Goal: Task Accomplishment & Management: Manage account settings

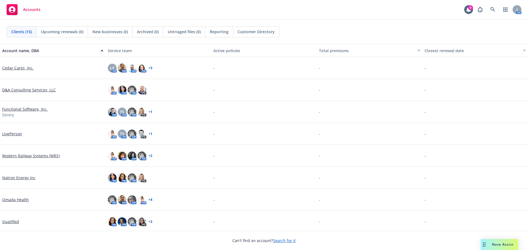
click at [280, 242] on link "Search for it" at bounding box center [284, 240] width 23 height 5
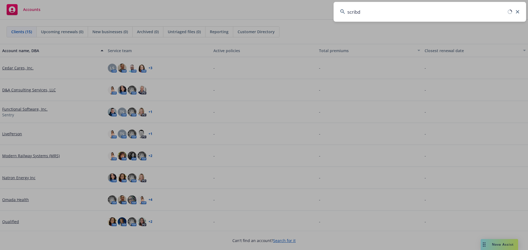
type input "scribd"
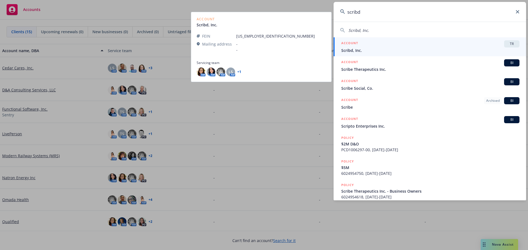
click at [351, 49] on span "Scribd, Inc." at bounding box center [430, 51] width 178 height 6
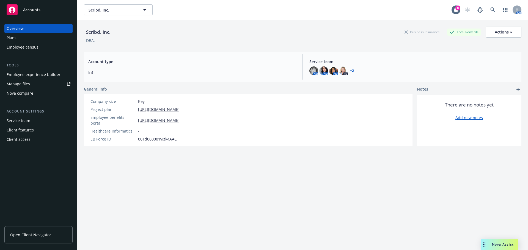
click at [34, 73] on div "Employee experience builder" at bounding box center [34, 74] width 54 height 9
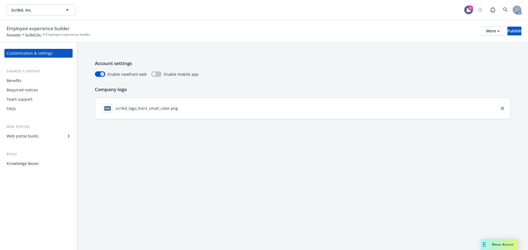
click at [26, 139] on div "Web portal builder" at bounding box center [24, 136] width 34 height 9
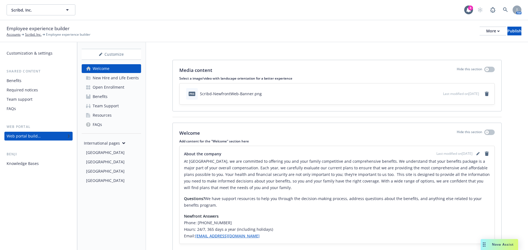
click at [104, 97] on div "Benefits" at bounding box center [100, 96] width 15 height 9
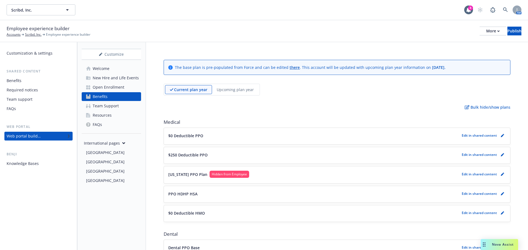
click at [237, 92] on p "Upcoming plan year" at bounding box center [235, 90] width 37 height 6
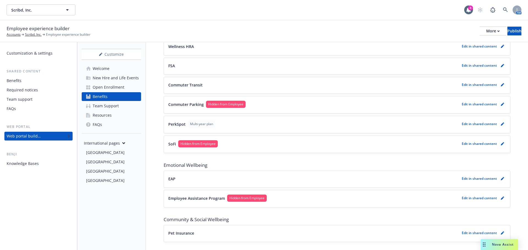
scroll to position [542, 0]
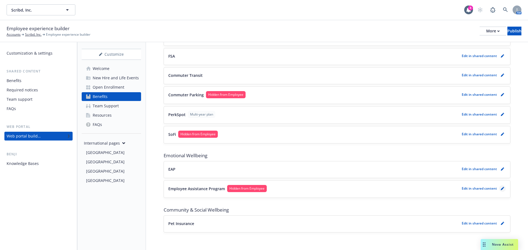
click at [499, 190] on link "pencil" at bounding box center [502, 189] width 7 height 7
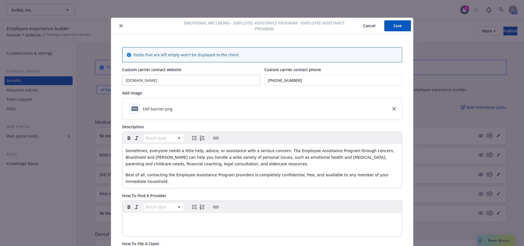
click at [119, 26] on icon "close" at bounding box center [120, 25] width 3 height 3
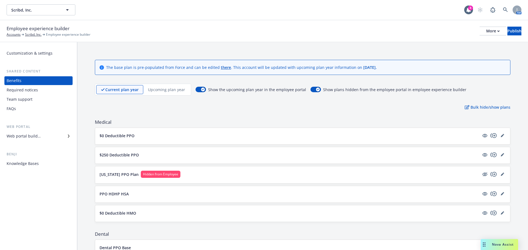
click at [156, 89] on p "Upcoming plan year" at bounding box center [166, 90] width 37 height 6
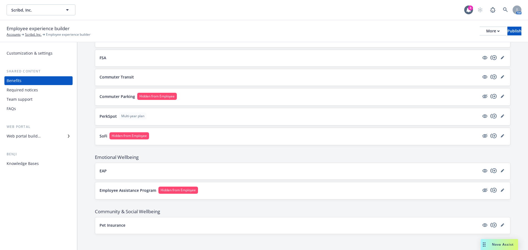
scroll to position [542, 0]
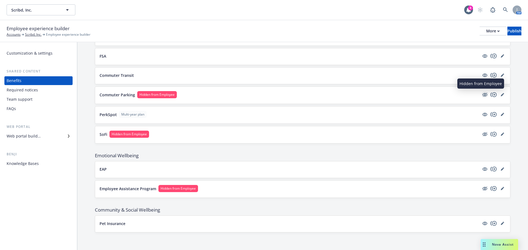
click at [481, 95] on icon "hidden" at bounding box center [484, 95] width 7 height 7
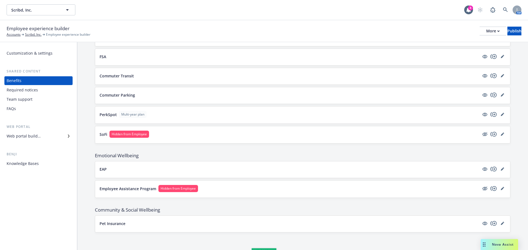
scroll to position [541, 0]
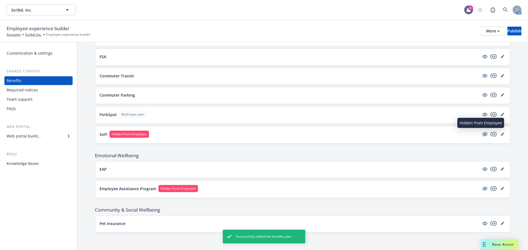
click at [482, 134] on icon "hidden" at bounding box center [484, 135] width 5 height 4
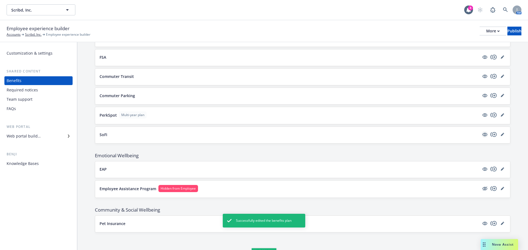
scroll to position [540, 0]
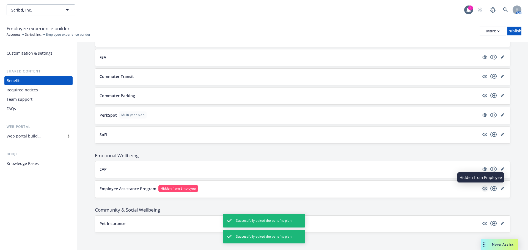
click at [481, 189] on icon "hidden" at bounding box center [484, 189] width 7 height 7
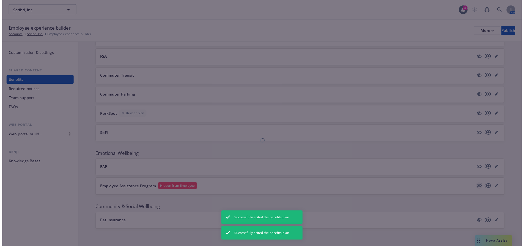
scroll to position [540, 0]
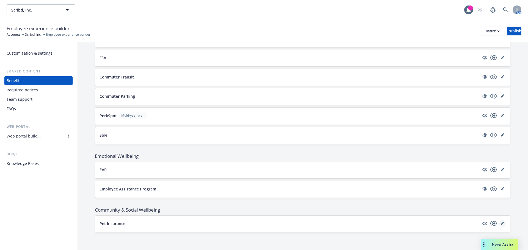
click at [501, 223] on icon "editPencil" at bounding box center [502, 223] width 3 height 3
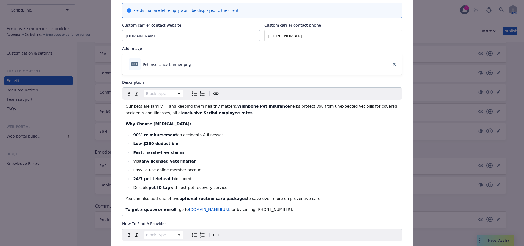
scroll to position [507, 0]
drag, startPoint x: 124, startPoint y: 106, endPoint x: 308, endPoint y: 197, distance: 205.5
click at [308, 197] on div "Our pets are family — and keeping them healthy matters. Wishbone Pet Insurance …" at bounding box center [261, 158] width 279 height 117
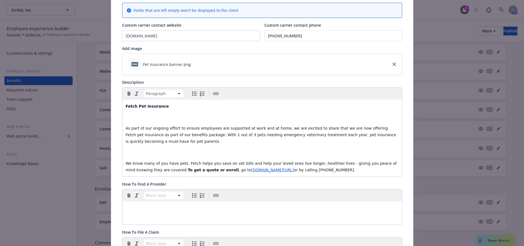
click at [126, 128] on span "As part of our ongoing effort to ensure employees are supported at work and at …" at bounding box center [262, 135] width 272 height 18
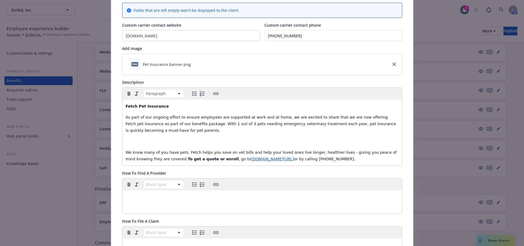
click at [126, 139] on p "editable markdown" at bounding box center [262, 141] width 273 height 7
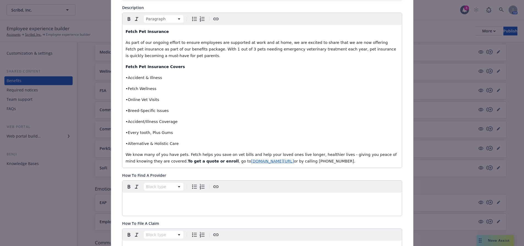
scroll to position [99, 0]
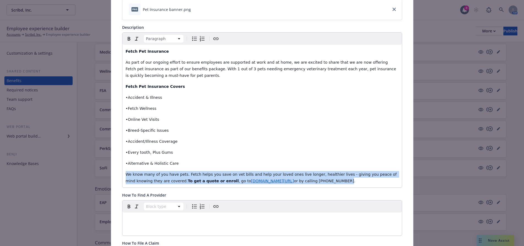
drag, startPoint x: 123, startPoint y: 174, endPoint x: 371, endPoint y: 184, distance: 247.9
click at [371, 184] on div "Fetch Pet Insurance As part of our ongoing effort to ensure employees are suppo…" at bounding box center [261, 116] width 279 height 143
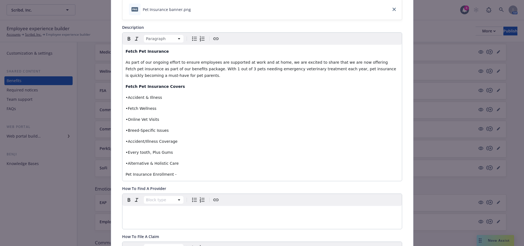
click at [175, 175] on p "Pet Insurance Enrollment -" at bounding box center [262, 174] width 273 height 7
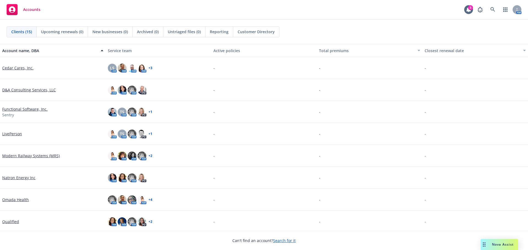
click at [286, 242] on link "Search for it" at bounding box center [284, 240] width 23 height 5
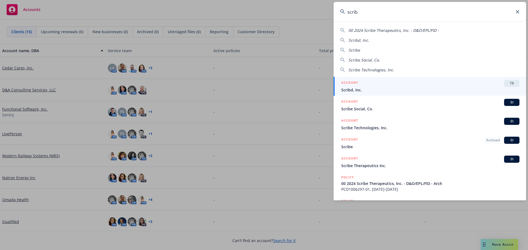
type input "scrib"
click at [358, 84] on div "ACCOUNT TR" at bounding box center [430, 83] width 178 height 7
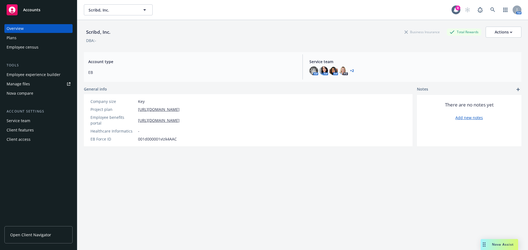
click at [43, 74] on div "Employee experience builder" at bounding box center [34, 74] width 54 height 9
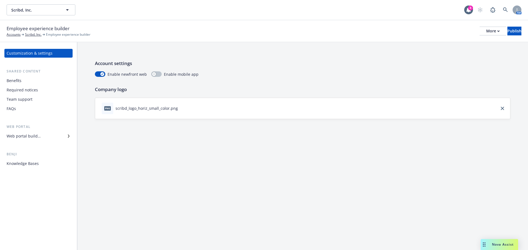
click at [23, 135] on div "Web portal builder" at bounding box center [24, 136] width 34 height 9
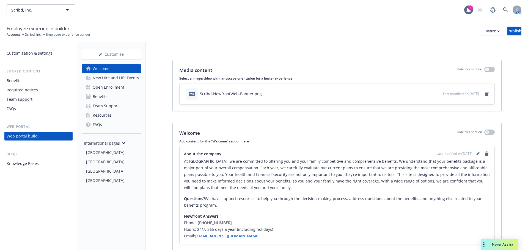
click at [104, 93] on div "Benefits" at bounding box center [100, 96] width 15 height 9
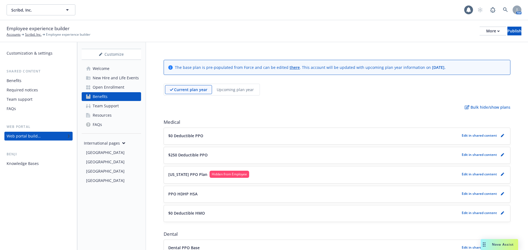
click at [229, 90] on p "Upcoming plan year" at bounding box center [235, 90] width 37 height 6
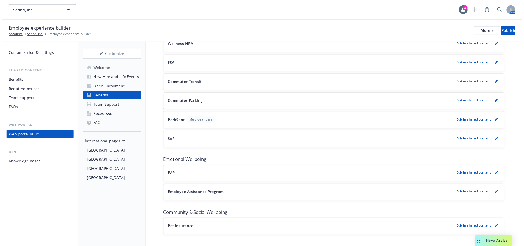
scroll to position [540, 0]
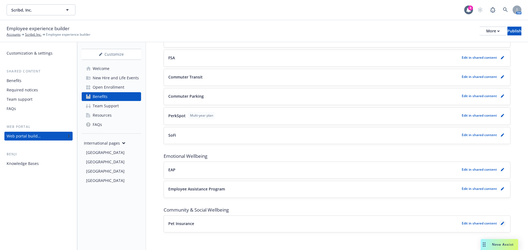
click at [499, 224] on link "pencil" at bounding box center [502, 223] width 7 height 7
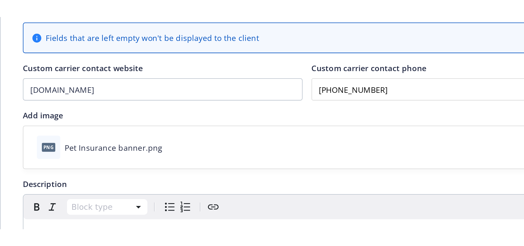
scroll to position [44, 0]
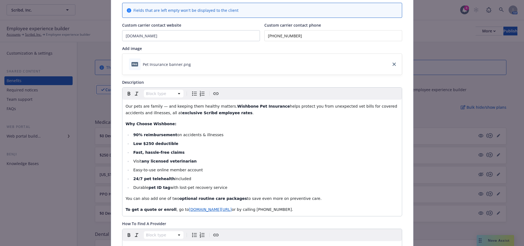
click at [152, 115] on p "Our pets are family — and keeping them healthy matters. Wishbone Pet Insurance …" at bounding box center [262, 109] width 273 height 13
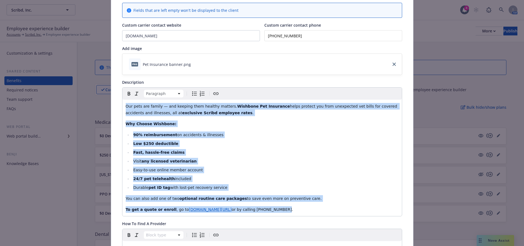
drag, startPoint x: 124, startPoint y: 106, endPoint x: 309, endPoint y: 212, distance: 213.6
click at [309, 212] on div "Our pets are family — and keeping them healthy matters. Wishbone Pet Insurance …" at bounding box center [261, 158] width 279 height 117
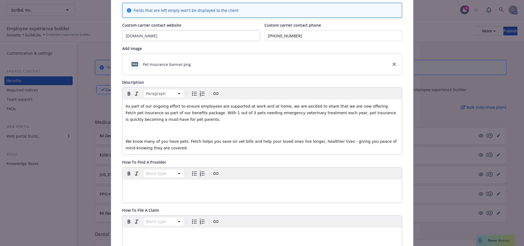
click at [126, 141] on span "We know many of you have pets. Fetch helps you save on vet bills and help your …" at bounding box center [262, 144] width 272 height 11
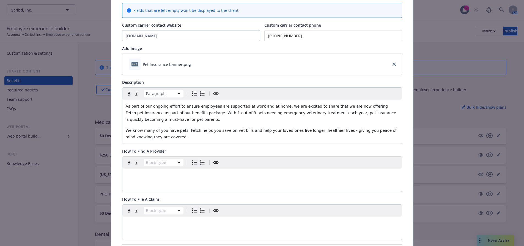
click at [123, 106] on div "As part of our ongoing effort to ensure employees are supported at work and at …" at bounding box center [261, 122] width 279 height 44
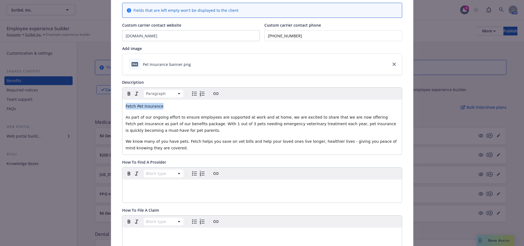
drag, startPoint x: 159, startPoint y: 107, endPoint x: 120, endPoint y: 104, distance: 39.4
click at [122, 104] on div "Paragraph Fetch Pet Insurance As part of our ongoing effort to ensure employees…" at bounding box center [262, 121] width 280 height 68
click at [126, 96] on icon "Bold" at bounding box center [129, 93] width 7 height 7
click at [184, 113] on div "Fetch Pet Insurance As part of our ongoing effort to ensure employees are suppo…" at bounding box center [261, 127] width 279 height 55
click at [147, 149] on p "We know many of you have pets. Fetch helps you save on vet bills and help your …" at bounding box center [262, 144] width 273 height 13
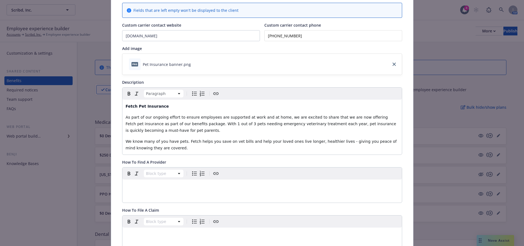
click at [154, 149] on p "We know many of you have pets. Fetch helps you save on vet bills and help your …" at bounding box center [262, 144] width 273 height 13
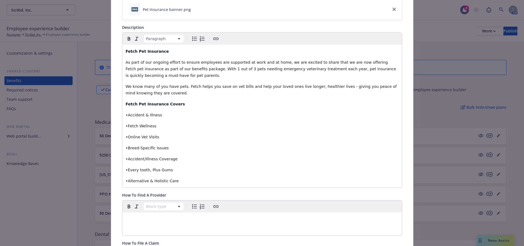
scroll to position [126, 0]
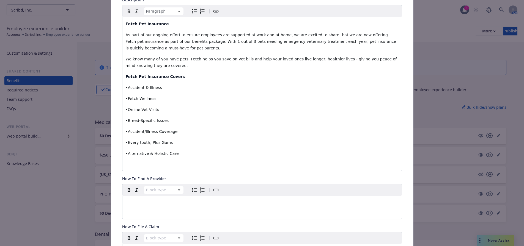
click at [126, 164] on p "editable markdown" at bounding box center [262, 164] width 273 height 7
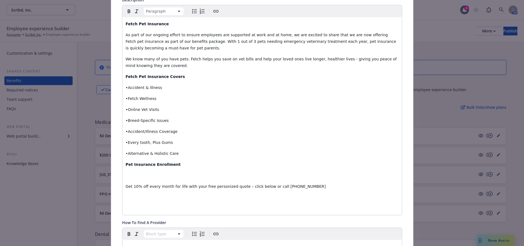
drag, startPoint x: 123, startPoint y: 186, endPoint x: 123, endPoint y: 178, distance: 7.7
click at [123, 186] on div "Fetch Pet Insurance As part of our ongoing effort to ensure employees are suppo…" at bounding box center [261, 116] width 279 height 198
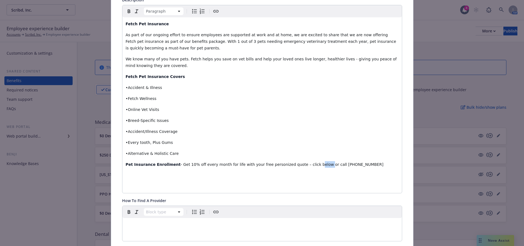
drag, startPoint x: 295, startPoint y: 165, endPoint x: 304, endPoint y: 165, distance: 9.6
click at [304, 165] on span "- Get 10% off every month for life with your free personized quote – click belo…" at bounding box center [282, 164] width 203 height 4
drag, startPoint x: 295, startPoint y: 165, endPoint x: 303, endPoint y: 165, distance: 7.7
click at [303, 165] on span "- Get 10% off every month for life with your free personized quote – click here…" at bounding box center [281, 164] width 200 height 4
drag, startPoint x: 300, startPoint y: 165, endPoint x: 293, endPoint y: 179, distance: 16.3
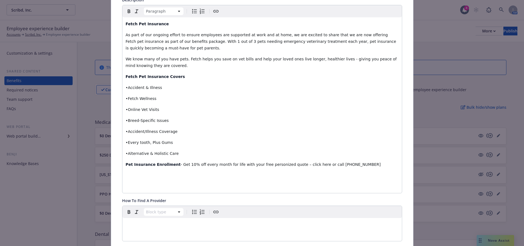
click at [293, 179] on div "Fetch Pet Insurance As part of our ongoing effort to ensure employees are suppo…" at bounding box center [261, 105] width 279 height 176
drag, startPoint x: 295, startPoint y: 165, endPoint x: 302, endPoint y: 165, distance: 7.1
click at [302, 165] on span "- Get 10% off every month for life with your free personized quote – click here…" at bounding box center [281, 164] width 200 height 4
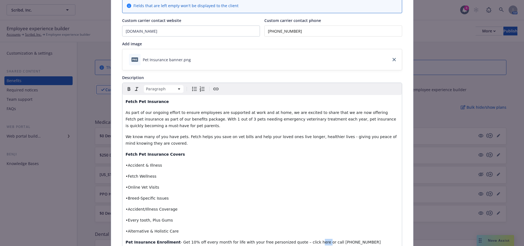
scroll to position [44, 0]
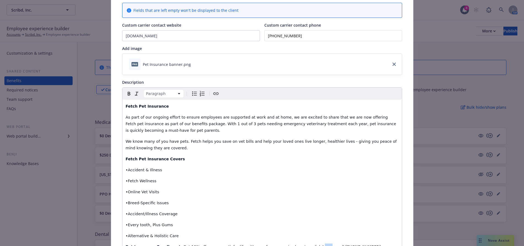
click at [212, 92] on icon "Create link" at bounding box center [215, 93] width 7 height 7
click at [271, 219] on input "URL" at bounding box center [298, 217] width 70 height 11
type input "https://www.fetchpet.com/canada/partners/employee-benefits?utm_source=Scribd&ut…"
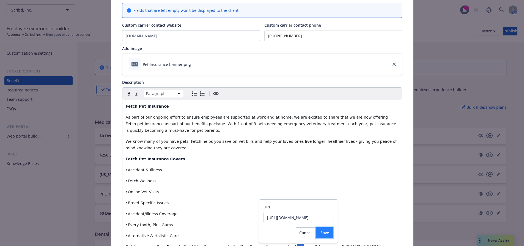
click at [325, 233] on span "Save" at bounding box center [324, 232] width 9 height 5
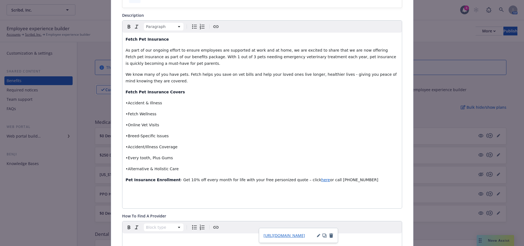
scroll to position [126, 0]
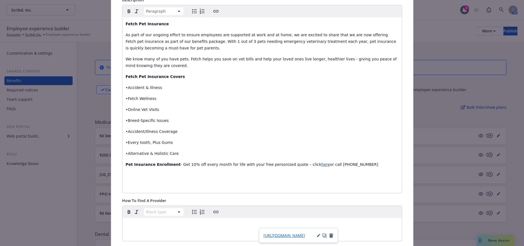
click at [321, 185] on p "editable markdown" at bounding box center [262, 186] width 273 height 7
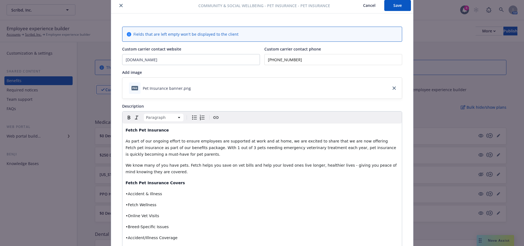
scroll to position [0, 0]
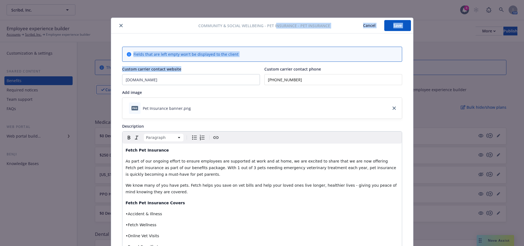
drag, startPoint x: 275, startPoint y: 27, endPoint x: 87, endPoint y: 87, distance: 197.9
click at [87, 87] on div "Community & Social Wellbeing - Pet Insurance - Pet Insurance Cancel Save Fields…" at bounding box center [262, 123] width 524 height 246
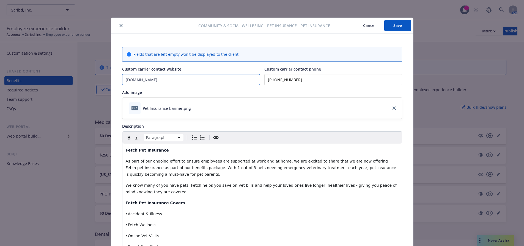
click at [185, 78] on input "www.petbenefits.com" at bounding box center [190, 79] width 137 height 10
drag, startPoint x: 298, startPoint y: 82, endPoint x: 232, endPoint y: 78, distance: 66.1
click at [233, 78] on div "Custom carrier contact website www.petbenefits.com Custom carrier contact phone…" at bounding box center [262, 75] width 280 height 19
type input "(800) 212-2698"
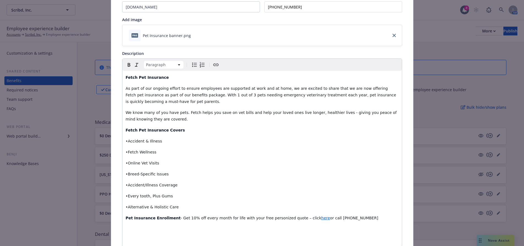
scroll to position [82, 0]
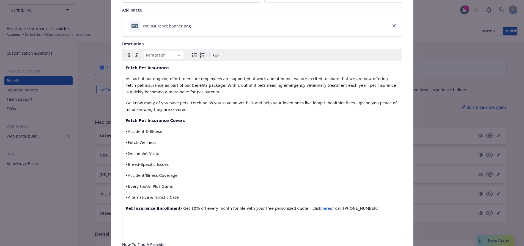
click at [157, 141] on p "•Fetch Wellness" at bounding box center [262, 142] width 273 height 7
click at [160, 132] on p "•Accident & Illness" at bounding box center [262, 131] width 273 height 7
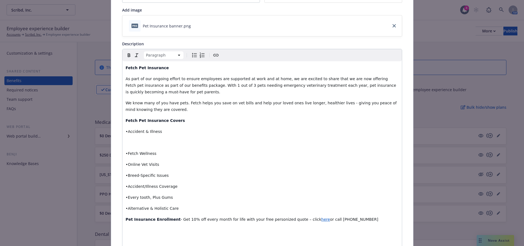
click at [194, 55] on icon "Bulleted list" at bounding box center [194, 55] width 7 height 7
click at [126, 131] on span "•Accident & Illness" at bounding box center [144, 131] width 37 height 4
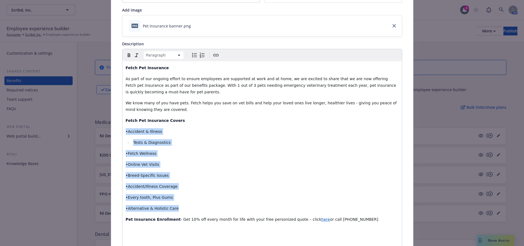
drag, startPoint x: 124, startPoint y: 132, endPoint x: 173, endPoint y: 209, distance: 91.6
click at [173, 209] on div "Fetch Pet Insurance As part of our ongoing effort to ensure employees are suppo…" at bounding box center [261, 154] width 279 height 187
click at [193, 56] on icon "Bulleted list" at bounding box center [194, 55] width 7 height 7
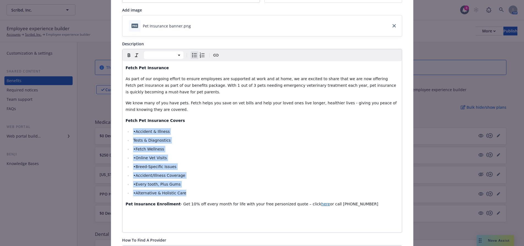
click at [197, 148] on li "•Fetch Wellness" at bounding box center [265, 149] width 267 height 7
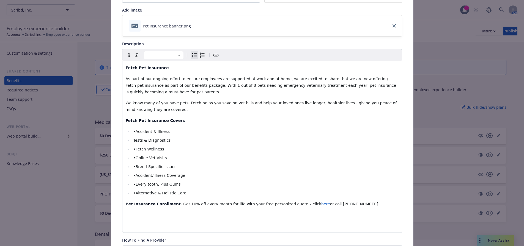
click at [133, 132] on span "•Accident & Illness" at bounding box center [151, 131] width 37 height 4
drag, startPoint x: 132, startPoint y: 149, endPoint x: 133, endPoint y: 131, distance: 18.1
click at [133, 148] on span "•Fetch Wellness" at bounding box center [148, 149] width 31 height 4
drag, startPoint x: 132, startPoint y: 158, endPoint x: 131, endPoint y: 155, distance: 3.8
click at [133, 157] on span "•Online Vet Visits" at bounding box center [150, 158] width 34 height 4
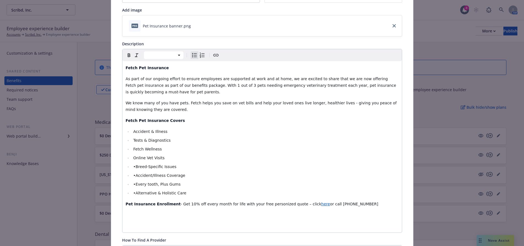
click at [133, 167] on span "•Breed-Specific Issues" at bounding box center [154, 167] width 43 height 4
click at [133, 175] on span "•Accident/Illness Coverage" at bounding box center [159, 175] width 52 height 4
click at [133, 184] on span "•Every tooth, Plus Gums" at bounding box center [156, 184] width 47 height 4
click at [134, 194] on span "•Alternative & Holistic Care" at bounding box center [159, 193] width 53 height 4
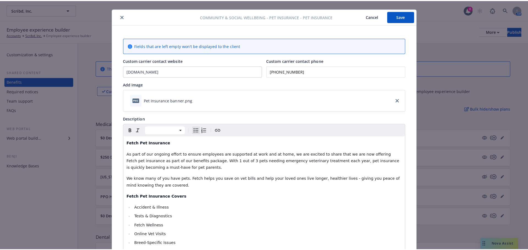
scroll to position [0, 0]
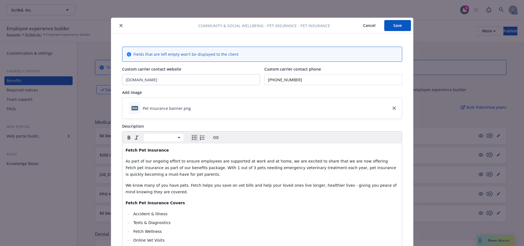
click at [386, 27] on button "Save" at bounding box center [397, 25] width 27 height 11
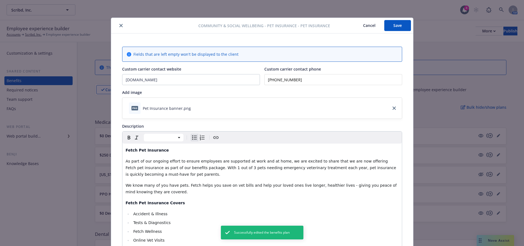
click at [118, 23] on button "close" at bounding box center [121, 25] width 7 height 7
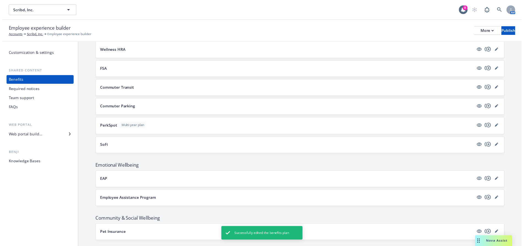
scroll to position [560, 0]
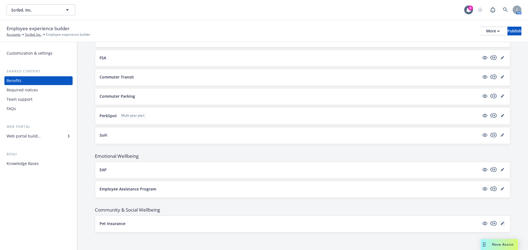
click at [501, 223] on icon "editPencil" at bounding box center [502, 224] width 3 height 3
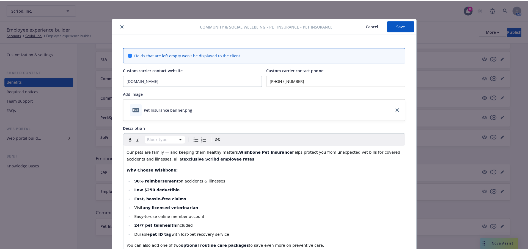
scroll to position [16, 0]
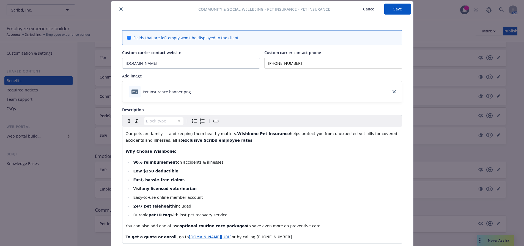
click at [120, 9] on icon "close" at bounding box center [120, 8] width 3 height 3
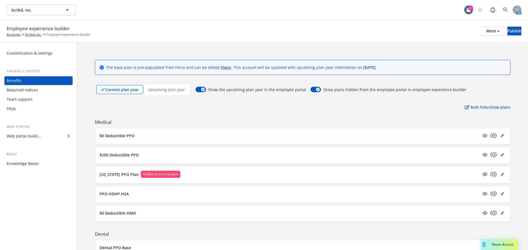
click at [170, 92] on p "Upcoming plan year" at bounding box center [166, 90] width 37 height 6
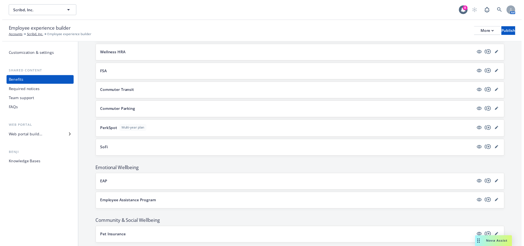
scroll to position [540, 0]
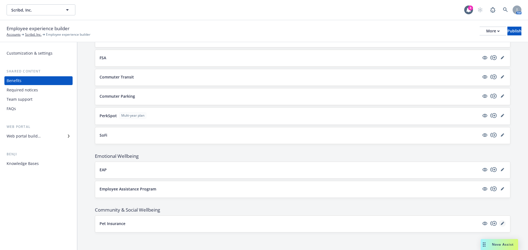
click at [501, 225] on icon "editPencil" at bounding box center [502, 224] width 3 height 3
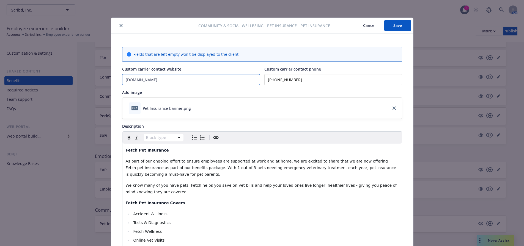
click at [174, 81] on input "www.petbenefits.com" at bounding box center [190, 79] width 137 height 10
type input "www.fetchpet.com"
click at [387, 28] on button "Save" at bounding box center [397, 25] width 27 height 11
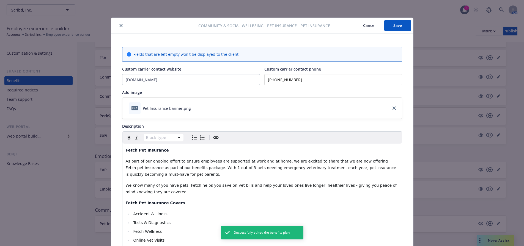
click at [118, 27] on button "close" at bounding box center [121, 25] width 7 height 7
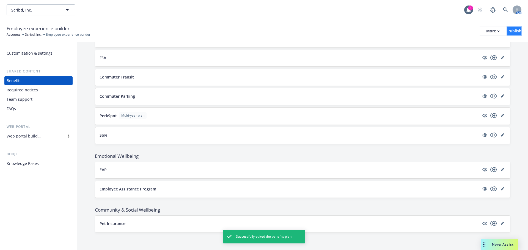
click at [507, 33] on button "Publish" at bounding box center [514, 31] width 14 height 9
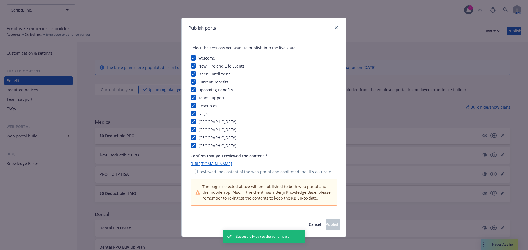
click at [192, 168] on div "Confirm that you reviewed the content * https://app.newfront.com/employee/e5864…" at bounding box center [263, 164] width 147 height 22
click at [193, 172] on input "checkbox" at bounding box center [192, 171] width 5 height 5
checkbox input "true"
click at [325, 226] on span "Publish" at bounding box center [332, 224] width 14 height 5
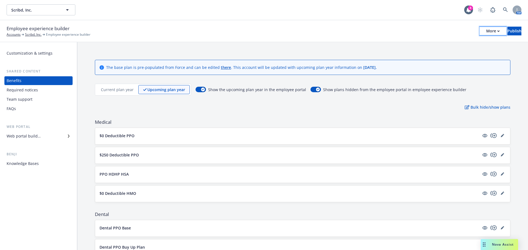
click at [486, 32] on div "More" at bounding box center [492, 31] width 13 height 8
click at [440, 54] on link "Copy portal link" at bounding box center [447, 54] width 81 height 11
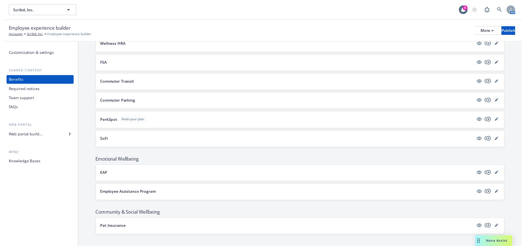
scroll to position [540, 0]
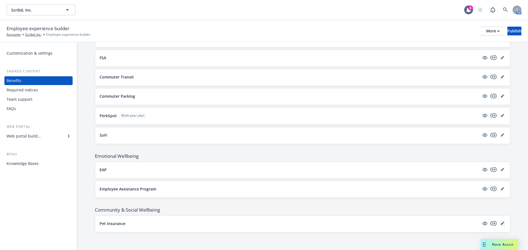
click at [501, 222] on icon "editPencil" at bounding box center [502, 223] width 3 height 3
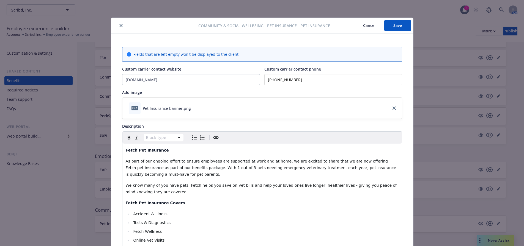
scroll to position [16, 0]
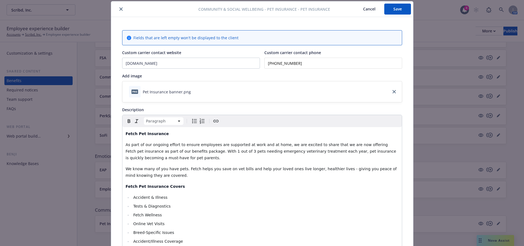
click at [367, 146] on span "As part of our ongoing effort to ensure employees are supported at work and at …" at bounding box center [262, 152] width 272 height 18
click at [290, 189] on p "Fetch Pet Insurance Covers" at bounding box center [262, 186] width 273 height 7
click at [388, 12] on button "Save" at bounding box center [397, 9] width 27 height 11
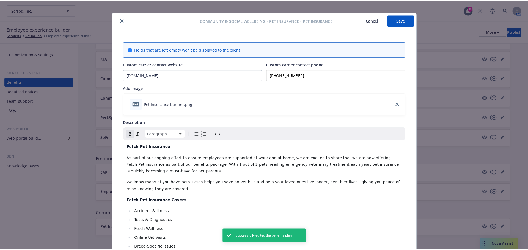
scroll to position [0, 0]
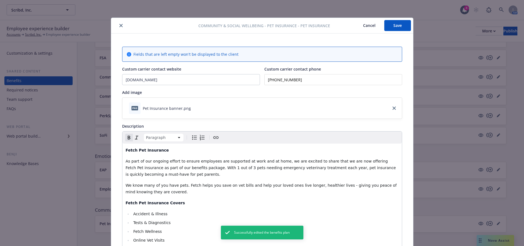
click at [119, 26] on icon "close" at bounding box center [120, 25] width 3 height 3
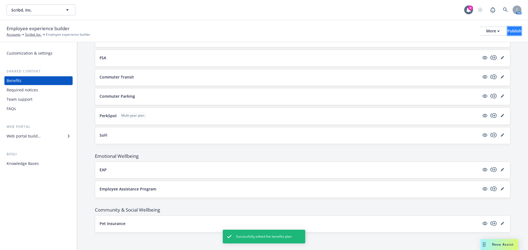
click at [507, 33] on button "Publish" at bounding box center [514, 31] width 14 height 9
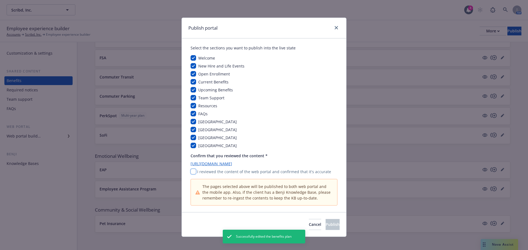
click at [191, 172] on input "checkbox" at bounding box center [192, 171] width 5 height 5
checkbox input "true"
click at [325, 223] on span "Publish" at bounding box center [332, 224] width 14 height 5
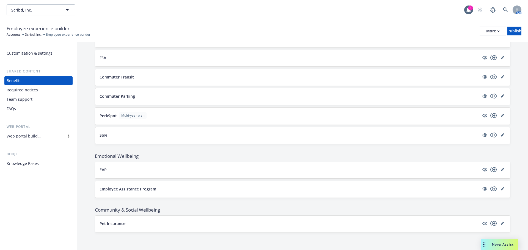
click at [267, 226] on button "Pet Insurance" at bounding box center [290, 224] width 380 height 6
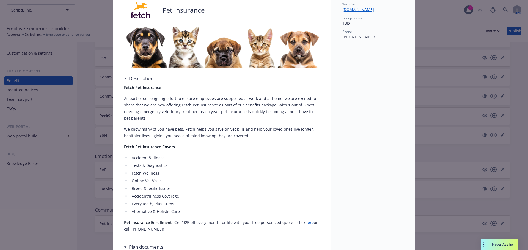
scroll to position [126, 0]
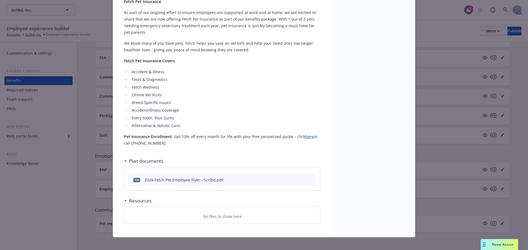
click at [309, 180] on icon "preview file" at bounding box center [310, 180] width 5 height 4
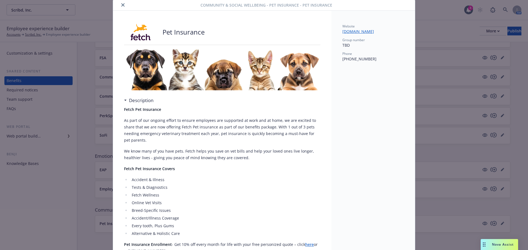
scroll to position [0, 0]
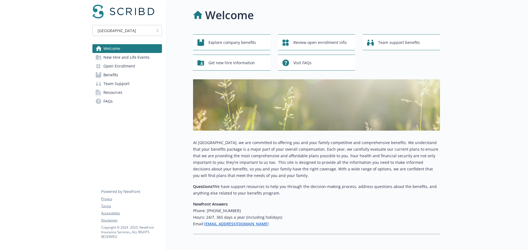
click at [119, 76] on link "Benefits" at bounding box center [127, 75] width 70 height 9
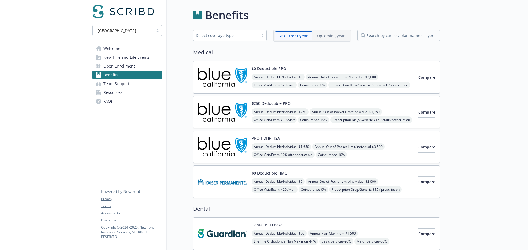
click at [323, 38] on p "Upcoming year" at bounding box center [331, 36] width 28 height 6
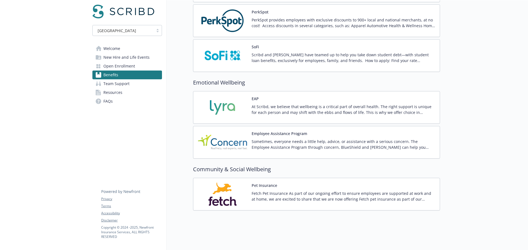
scroll to position [931, 0]
click at [310, 183] on div "Pet Insurance Fetch Pet Insurance As part of our ongoing effort to ensure emplo…" at bounding box center [344, 194] width 184 height 23
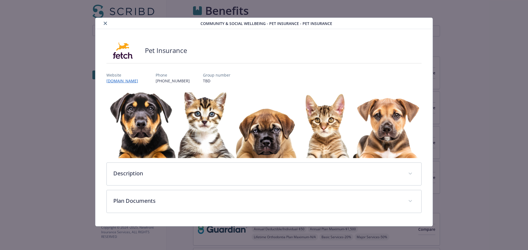
scroll to position [931, 0]
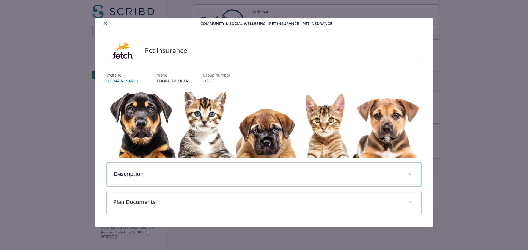
click at [178, 177] on p "Description" at bounding box center [257, 174] width 287 height 8
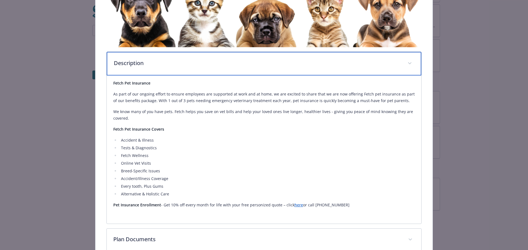
scroll to position [137, 0]
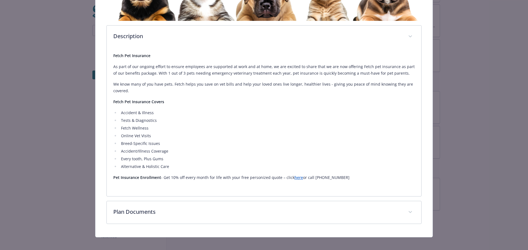
click at [294, 179] on link "here" at bounding box center [298, 177] width 9 height 5
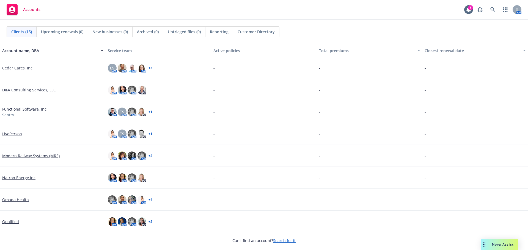
click at [287, 241] on link "Search for it" at bounding box center [284, 240] width 23 height 5
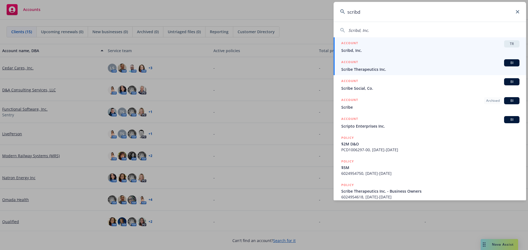
type input "scribd"
click at [357, 48] on span "Scribd, Inc." at bounding box center [430, 51] width 178 height 6
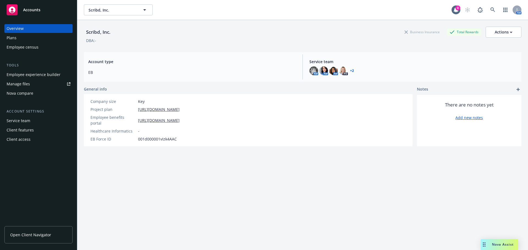
click at [43, 75] on div "Employee experience builder" at bounding box center [34, 74] width 54 height 9
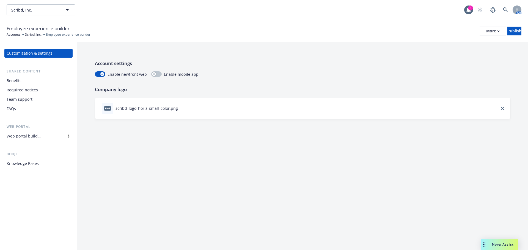
click at [28, 137] on div "Web portal builder" at bounding box center [24, 136] width 34 height 9
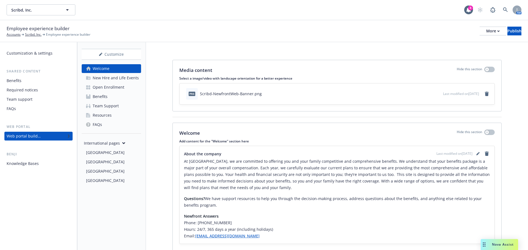
click at [100, 96] on div "Benefits" at bounding box center [100, 96] width 15 height 9
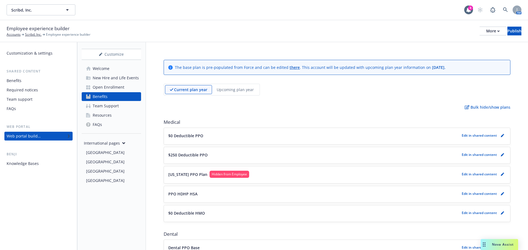
click at [230, 92] on p "Upcoming plan year" at bounding box center [235, 90] width 37 height 6
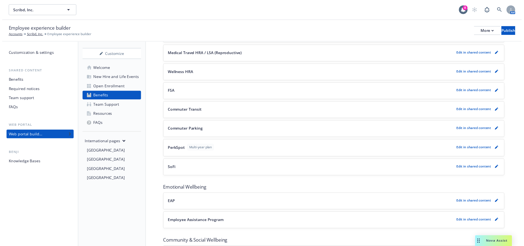
scroll to position [540, 0]
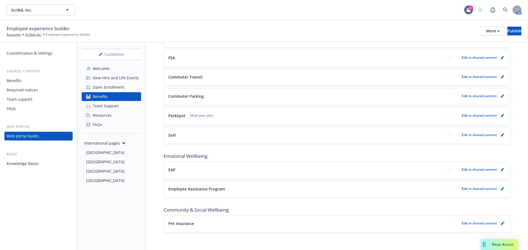
click at [501, 223] on icon "pencil" at bounding box center [502, 224] width 3 height 3
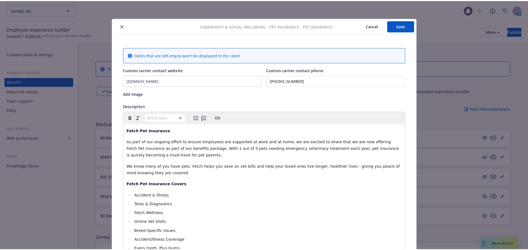
scroll to position [16, 0]
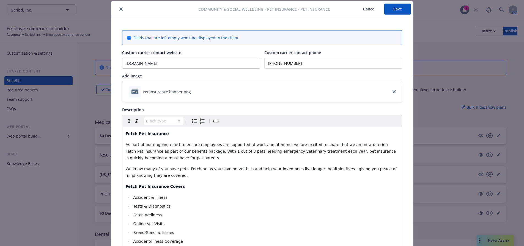
click at [119, 9] on icon "close" at bounding box center [120, 8] width 3 height 3
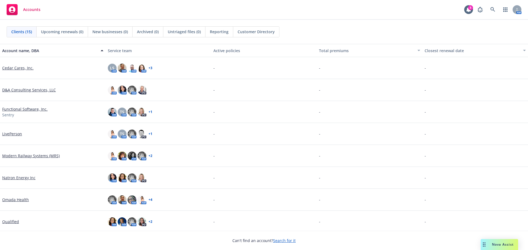
click at [279, 242] on link "Search for it" at bounding box center [284, 240] width 23 height 5
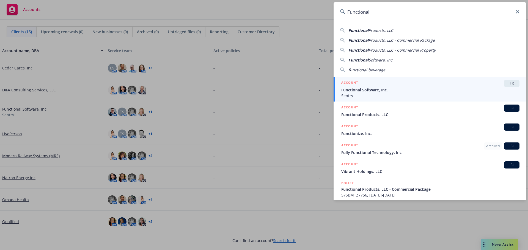
type input "Functional"
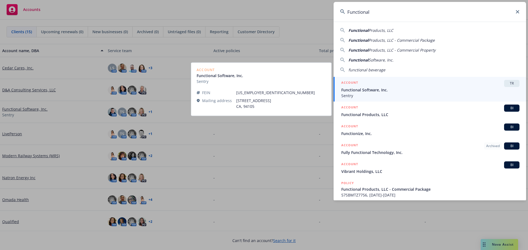
click at [356, 90] on span "Functional Software, Inc." at bounding box center [430, 90] width 178 height 6
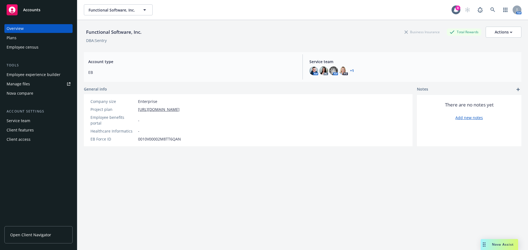
click at [51, 76] on div "Employee experience builder" at bounding box center [34, 74] width 54 height 9
click at [14, 38] on div "Plans" at bounding box center [12, 38] width 10 height 9
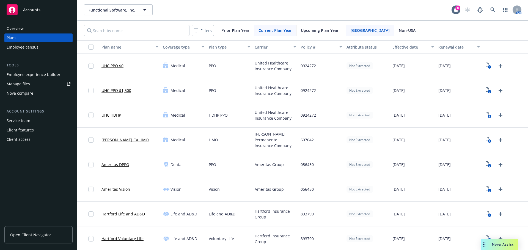
click at [313, 32] on span "Upcoming Plan Year" at bounding box center [320, 30] width 38 height 6
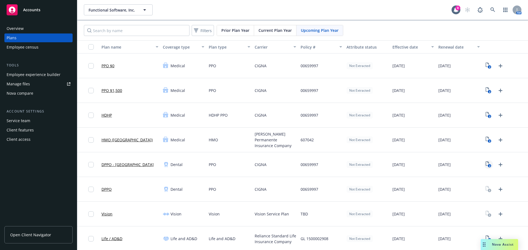
click at [485, 165] on icon "2" at bounding box center [488, 165] width 6 height 6
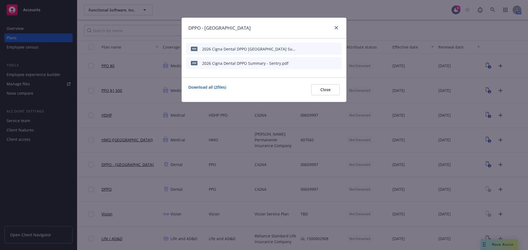
click at [336, 64] on icon "archive file" at bounding box center [337, 63] width 4 height 4
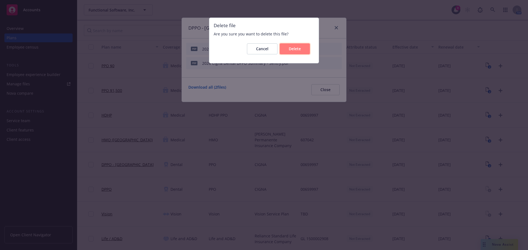
click at [290, 50] on span "Delete" at bounding box center [295, 48] width 12 height 5
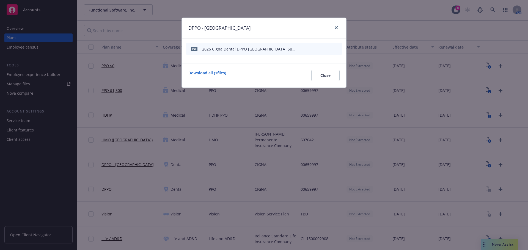
click at [485, 190] on div "DPPO - TX pdf 2026 Cigna Dental DPPO TX Summary - Sentry.pdf Download all ( 1 f…" at bounding box center [264, 125] width 528 height 250
click at [329, 77] on span "Close" at bounding box center [325, 75] width 10 height 5
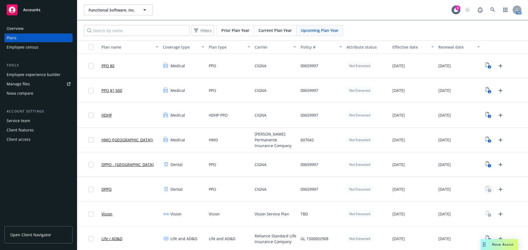
click at [488, 190] on rect "View Plan Documents" at bounding box center [490, 191] width 4 height 4
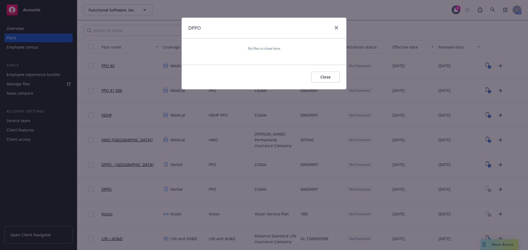
click at [498, 187] on div "DPPO No files to show here Close" at bounding box center [264, 125] width 528 height 250
click at [339, 27] on link "close" at bounding box center [336, 27] width 7 height 7
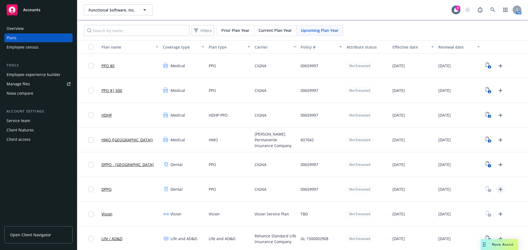
click at [497, 190] on icon "Upload Plan Documents" at bounding box center [500, 189] width 7 height 7
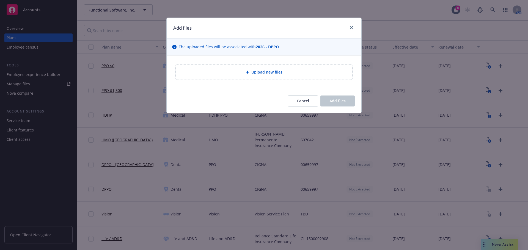
click at [257, 71] on span "Upload new files" at bounding box center [266, 72] width 31 height 6
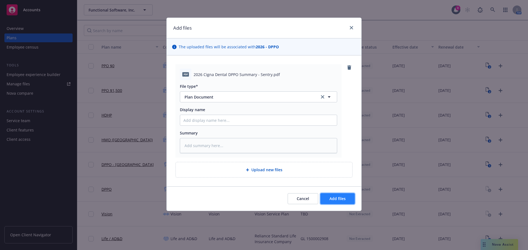
click at [333, 197] on span "Add files" at bounding box center [337, 198] width 16 height 5
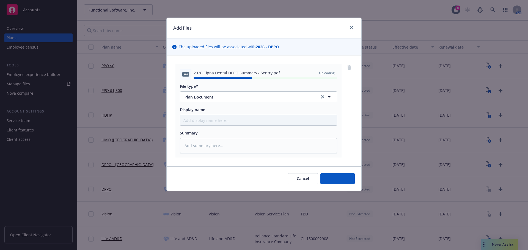
type textarea "x"
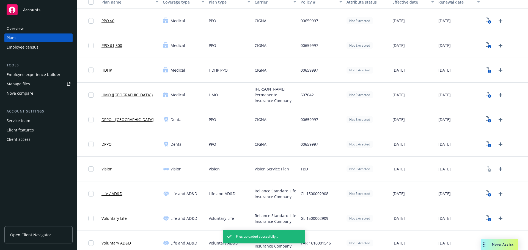
scroll to position [55, 0]
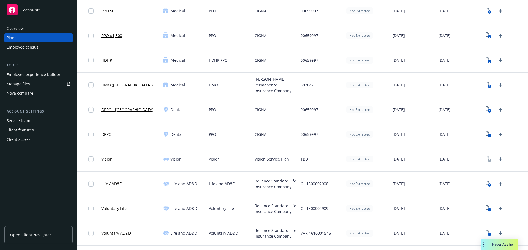
click at [29, 74] on div "Employee experience builder" at bounding box center [34, 74] width 54 height 9
click at [42, 73] on div "Employee experience builder" at bounding box center [34, 74] width 54 height 9
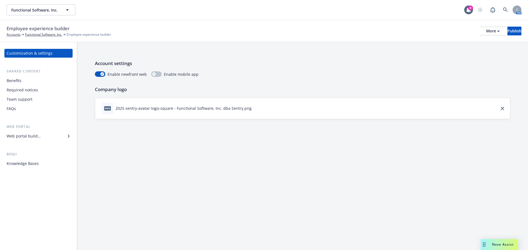
click at [38, 135] on div "Web portal builder" at bounding box center [24, 136] width 34 height 9
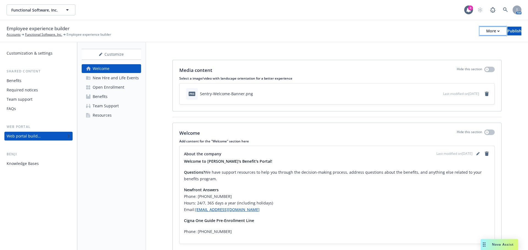
click at [497, 31] on icon "button" at bounding box center [498, 31] width 2 height 2
click at [427, 54] on link "Copy portal link" at bounding box center [447, 54] width 81 height 11
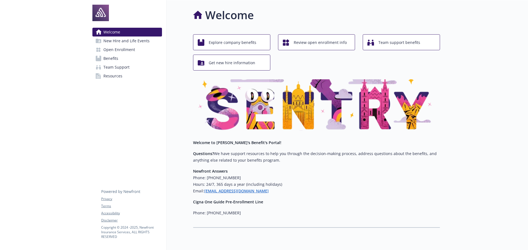
click at [128, 50] on span "Open Enrollment" at bounding box center [119, 49] width 32 height 9
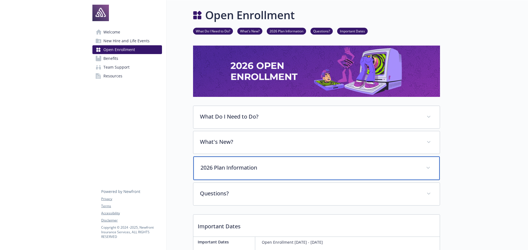
click at [281, 170] on p "2026 Plan Information" at bounding box center [309, 168] width 219 height 8
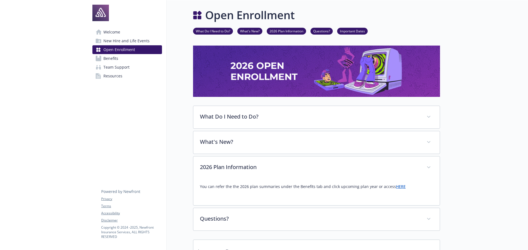
click at [396, 188] on link "HERE" at bounding box center [401, 186] width 10 height 5
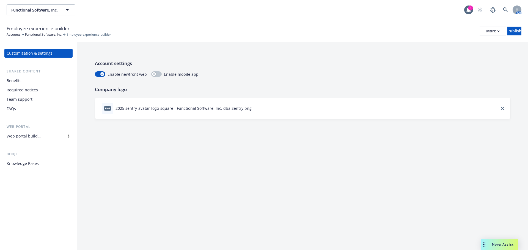
click at [47, 137] on div "Web portal builder" at bounding box center [39, 136] width 64 height 9
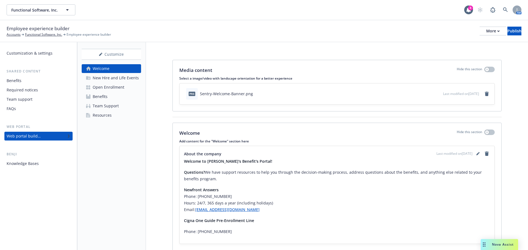
click at [101, 96] on div "Benefits" at bounding box center [100, 96] width 15 height 9
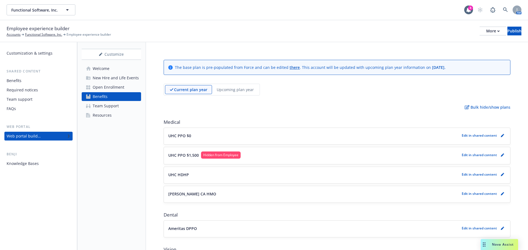
click at [230, 91] on p "Upcoming plan year" at bounding box center [235, 90] width 37 height 6
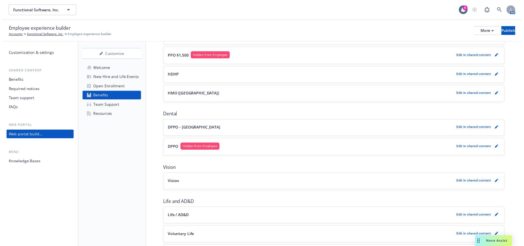
scroll to position [110, 0]
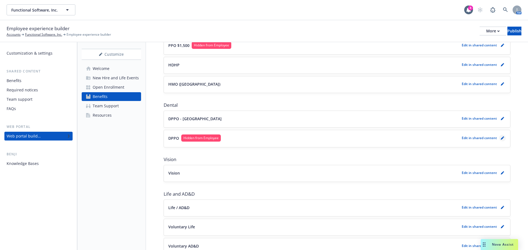
click at [501, 138] on icon "pencil" at bounding box center [502, 138] width 3 height 3
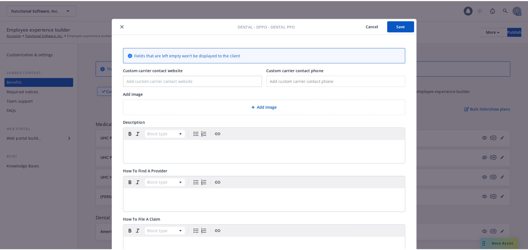
scroll to position [16, 0]
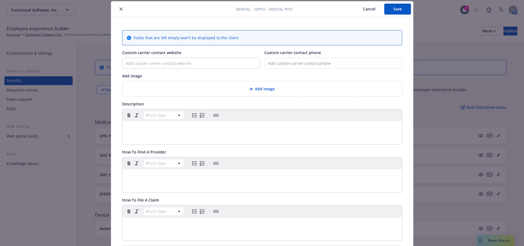
click at [119, 9] on icon "close" at bounding box center [120, 8] width 3 height 3
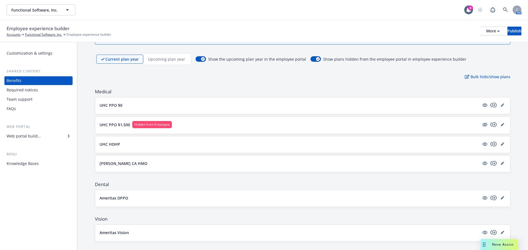
scroll to position [27, 0]
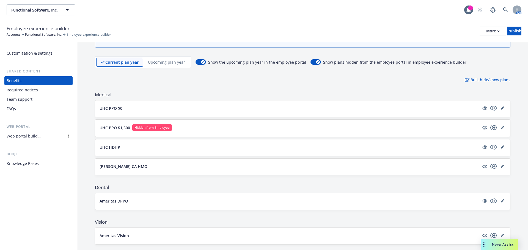
click at [165, 62] on p "Upcoming plan year" at bounding box center [166, 62] width 37 height 6
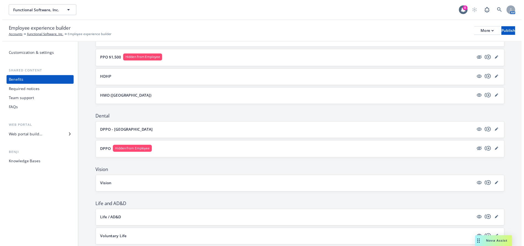
scroll to position [110, 0]
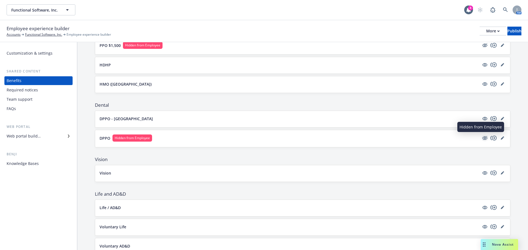
click at [482, 139] on icon "hidden" at bounding box center [484, 139] width 5 height 4
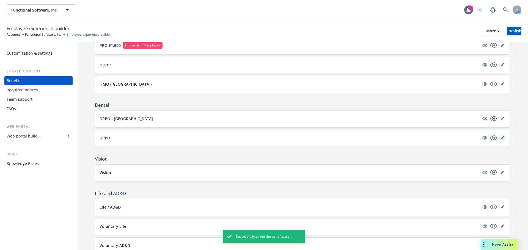
click at [499, 140] on link "editPencil" at bounding box center [502, 138] width 7 height 7
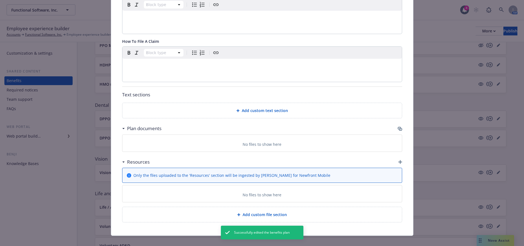
scroll to position [183, 0]
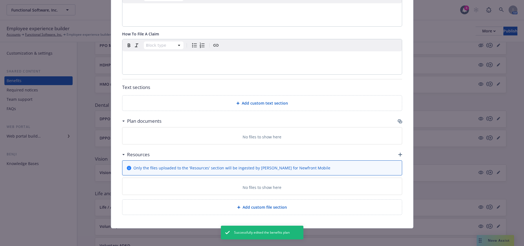
click at [399, 122] on icon "button" at bounding box center [400, 122] width 3 height 3
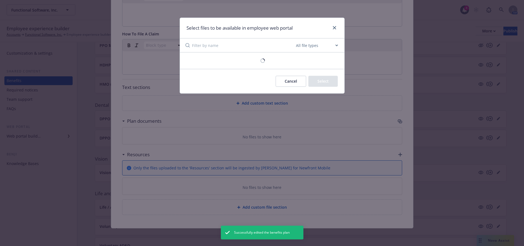
scroll to position [179, 0]
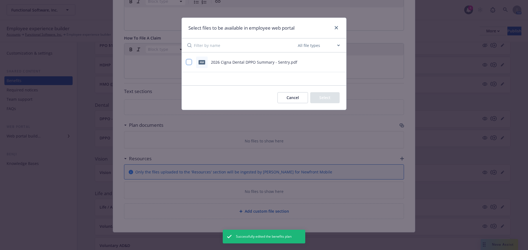
click at [189, 61] on input "checkbox" at bounding box center [188, 61] width 5 height 5
checkbox input "true"
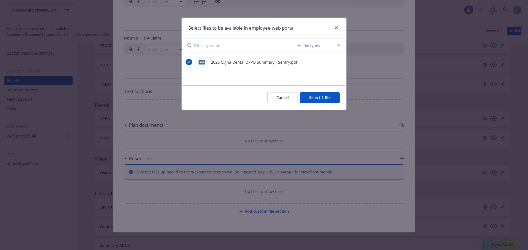
click at [309, 97] on button "Select 1 file" at bounding box center [320, 97] width 40 height 11
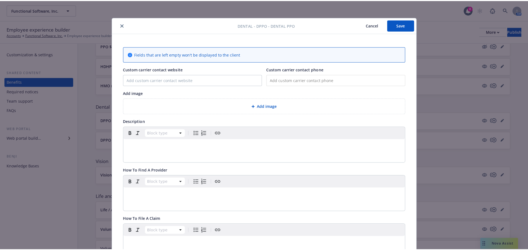
scroll to position [0, 0]
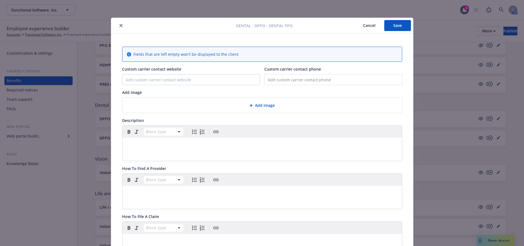
click at [388, 29] on button "Save" at bounding box center [397, 25] width 27 height 11
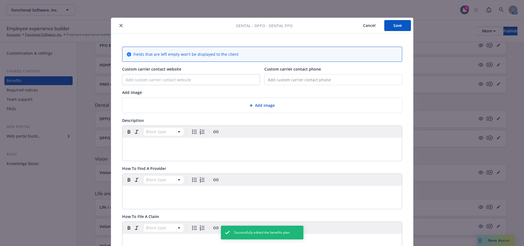
click at [119, 25] on icon "close" at bounding box center [120, 25] width 3 height 3
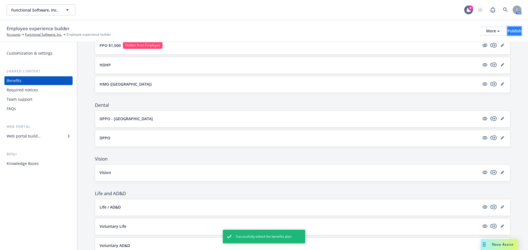
click at [507, 33] on div "Publish" at bounding box center [514, 31] width 14 height 8
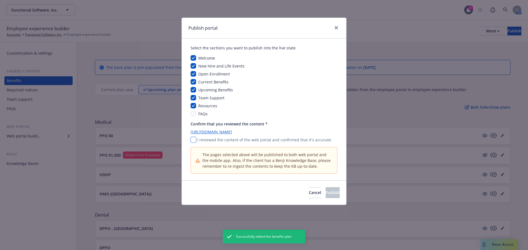
click at [194, 140] on input "checkbox" at bounding box center [192, 139] width 5 height 5
checkbox input "true"
click at [325, 193] on button "Publish" at bounding box center [332, 192] width 14 height 11
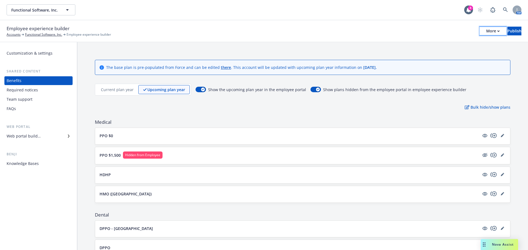
click at [486, 32] on div "More" at bounding box center [492, 31] width 13 height 8
click at [435, 53] on link "Copy portal link" at bounding box center [447, 54] width 81 height 11
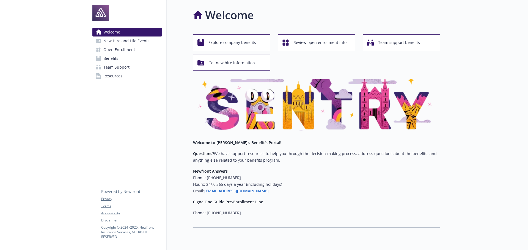
click at [111, 48] on span "Open Enrollment" at bounding box center [119, 49] width 32 height 9
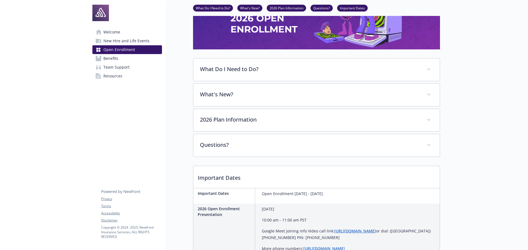
scroll to position [55, 0]
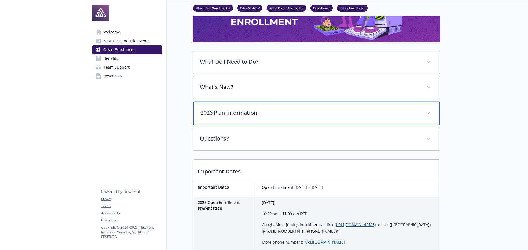
click at [292, 114] on p "2026 Plan Information" at bounding box center [309, 113] width 219 height 8
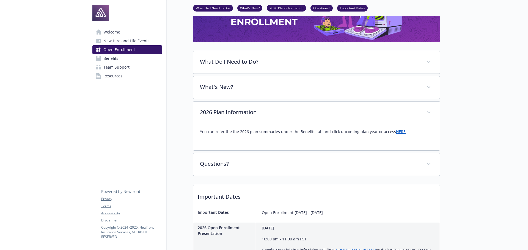
click at [396, 133] on link "HERE" at bounding box center [401, 131] width 10 height 5
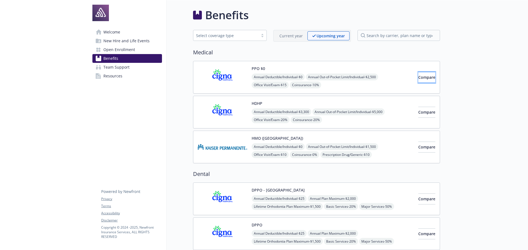
click at [418, 79] on button "Compare" at bounding box center [426, 77] width 17 height 11
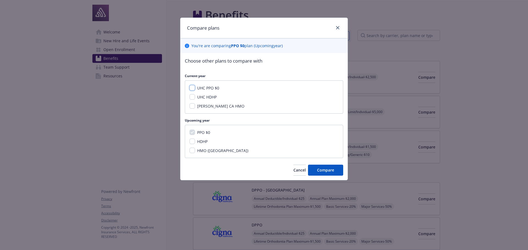
click at [192, 89] on input "UHC PPO $0" at bounding box center [191, 87] width 5 height 5
checkbox input "true"
click at [319, 169] on span "Compare" at bounding box center [325, 170] width 17 height 5
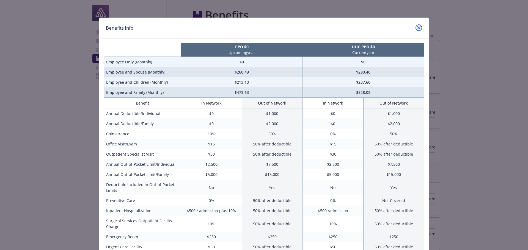
click at [417, 27] on icon "close" at bounding box center [418, 27] width 3 height 3
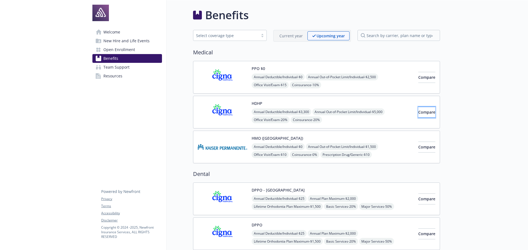
click at [418, 112] on span "Compare" at bounding box center [426, 112] width 17 height 5
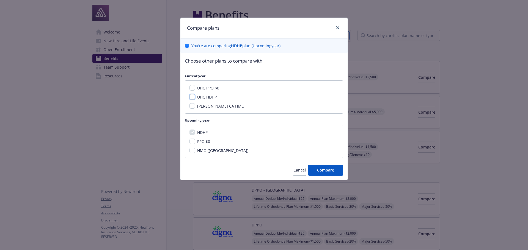
click at [191, 98] on input "UHC HDHP" at bounding box center [191, 96] width 5 height 5
checkbox input "true"
click at [317, 170] on span "Compare" at bounding box center [325, 170] width 17 height 5
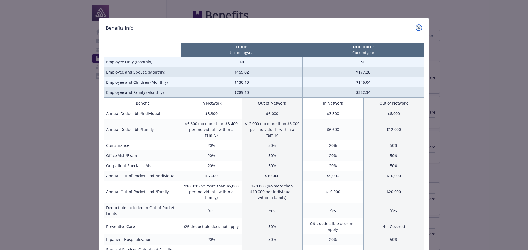
click at [417, 26] on icon "close" at bounding box center [418, 27] width 3 height 3
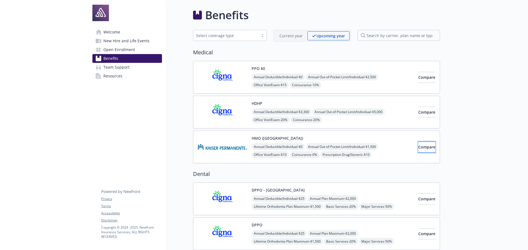
click at [418, 145] on span "Compare" at bounding box center [426, 147] width 17 height 5
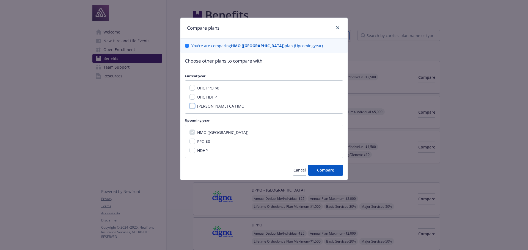
click at [193, 107] on input "Kaiser CA HMO" at bounding box center [191, 105] width 5 height 5
checkbox input "true"
click at [310, 166] on button "Compare" at bounding box center [325, 170] width 35 height 11
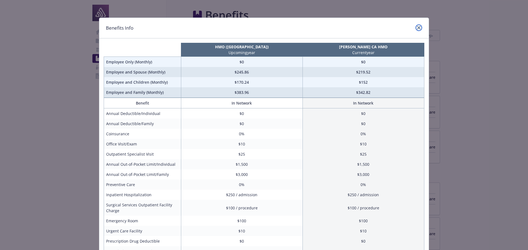
click at [417, 29] on icon "close" at bounding box center [418, 27] width 3 height 3
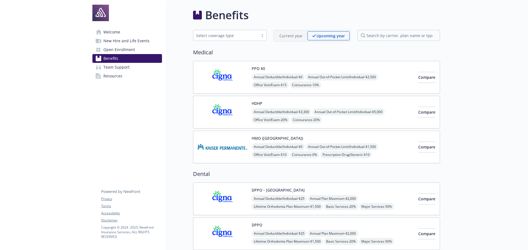
click at [283, 37] on p "Current year" at bounding box center [290, 36] width 23 height 6
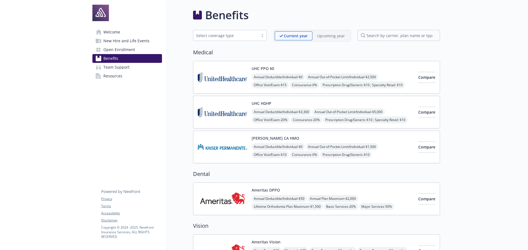
click at [327, 37] on p "Upcoming year" at bounding box center [331, 36] width 28 height 6
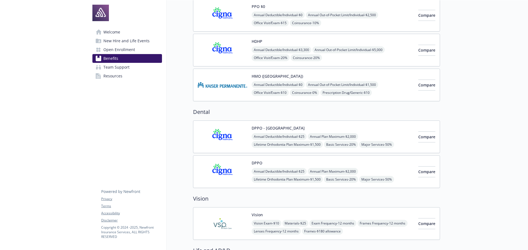
scroll to position [82, 0]
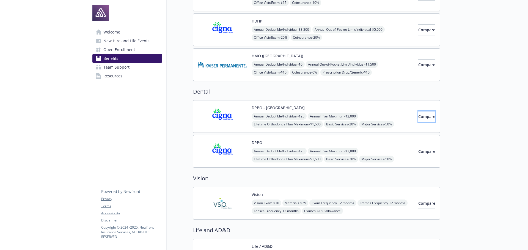
click at [418, 117] on span "Compare" at bounding box center [426, 116] width 17 height 5
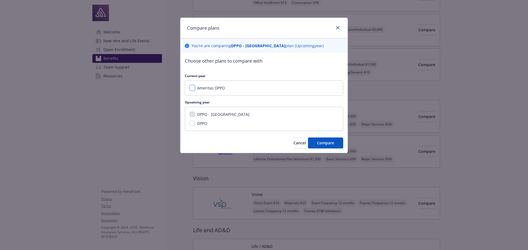
click at [192, 88] on input "Ameritas DPPO" at bounding box center [191, 87] width 5 height 5
checkbox input "true"
click at [312, 144] on button "Compare" at bounding box center [325, 143] width 35 height 11
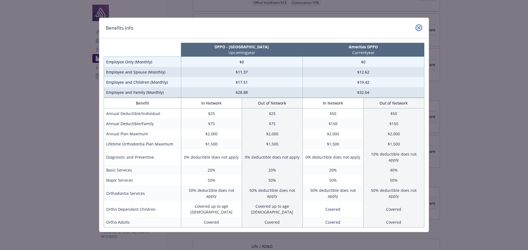
click at [417, 27] on icon "close" at bounding box center [418, 27] width 3 height 3
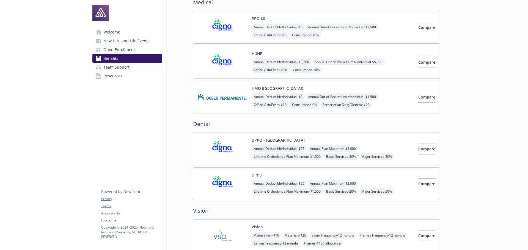
scroll to position [0, 0]
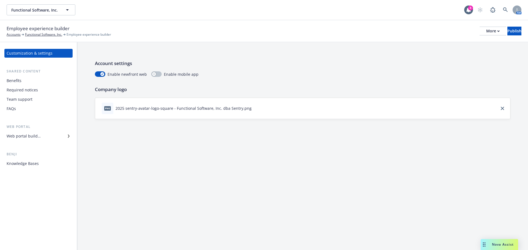
click at [28, 137] on div "Web portal builder" at bounding box center [24, 136] width 34 height 9
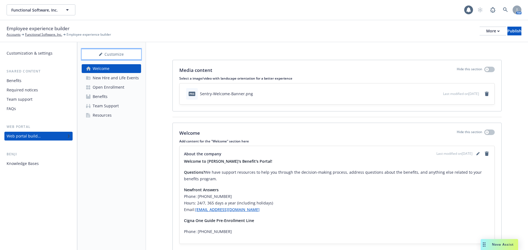
click at [108, 56] on div "Customize" at bounding box center [111, 54] width 59 height 10
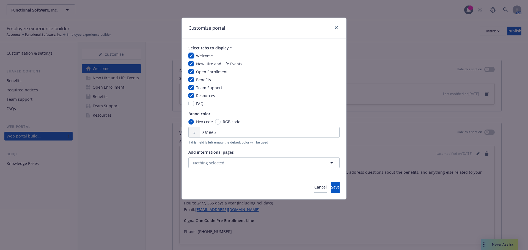
click at [190, 56] on input "checkbox" at bounding box center [190, 55] width 5 height 5
checkbox input "false"
click at [190, 63] on input "checkbox" at bounding box center [190, 63] width 5 height 5
checkbox input "false"
click at [190, 79] on input "checkbox" at bounding box center [190, 79] width 5 height 5
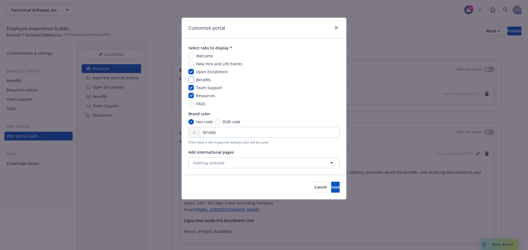
checkbox input "false"
click at [191, 88] on input "checkbox" at bounding box center [190, 87] width 5 height 5
checkbox input "false"
click at [191, 95] on input "checkbox" at bounding box center [190, 95] width 5 height 5
checkbox input "false"
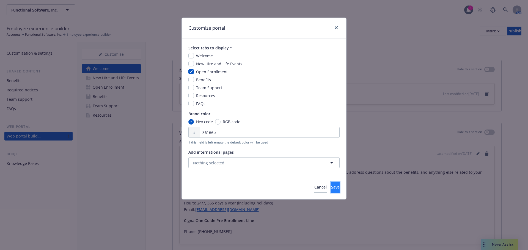
click at [331, 188] on span "Save" at bounding box center [335, 187] width 9 height 5
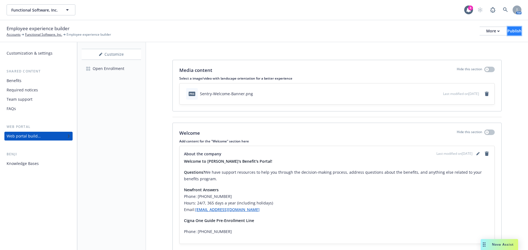
click at [507, 33] on button "Publish" at bounding box center [514, 31] width 14 height 9
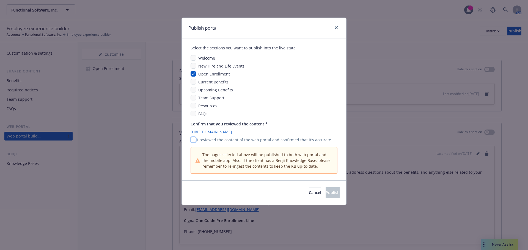
click at [194, 140] on input "checkbox" at bounding box center [192, 139] width 5 height 5
checkbox input "true"
click at [325, 193] on span "Publish" at bounding box center [332, 192] width 14 height 5
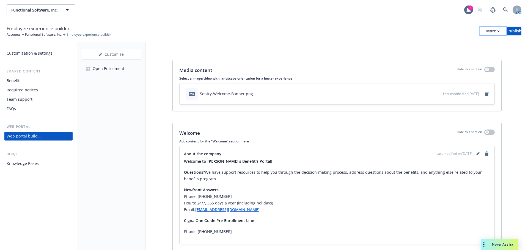
click at [486, 30] on div "More" at bounding box center [492, 31] width 13 height 8
drag, startPoint x: 429, startPoint y: 54, endPoint x: 351, endPoint y: 24, distance: 82.7
click at [428, 54] on link "Copy portal link" at bounding box center [447, 54] width 81 height 11
click at [117, 57] on div "Customize" at bounding box center [111, 54] width 59 height 10
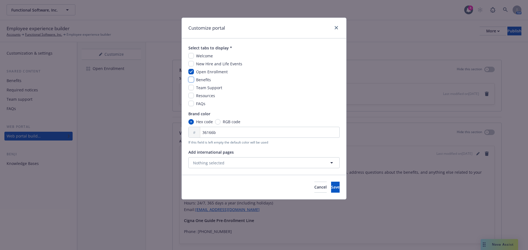
click at [190, 78] on input "checkbox" at bounding box center [190, 79] width 5 height 5
checkbox input "true"
click at [331, 187] on button "Save" at bounding box center [335, 187] width 9 height 11
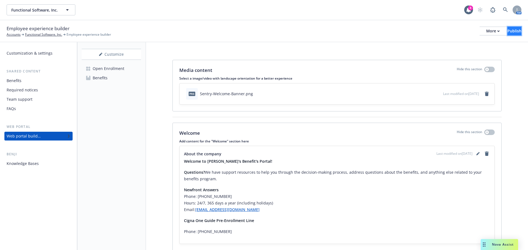
click at [507, 31] on button "Publish" at bounding box center [514, 31] width 14 height 9
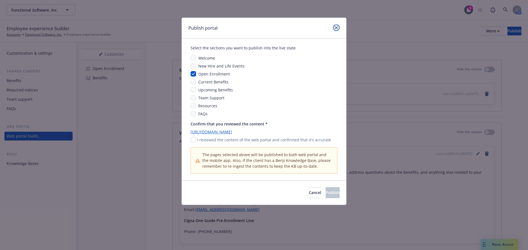
click at [336, 29] on link "close" at bounding box center [336, 27] width 7 height 7
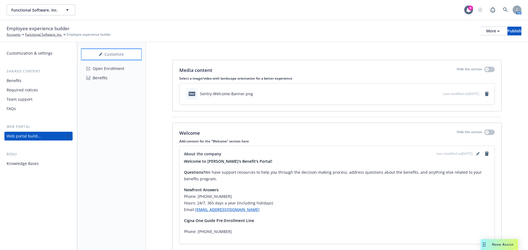
click at [118, 58] on div "Customize" at bounding box center [111, 54] width 59 height 10
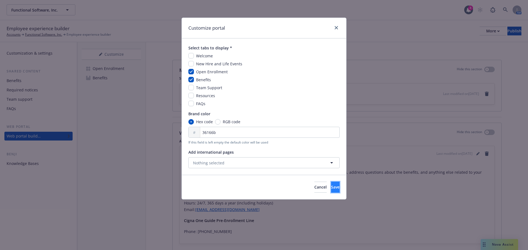
click at [331, 186] on span "Save" at bounding box center [335, 187] width 9 height 5
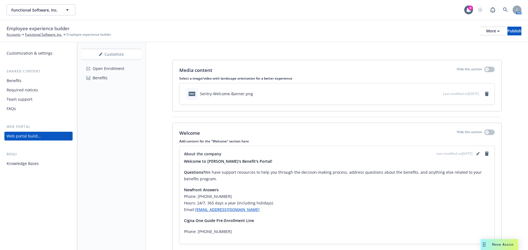
click at [106, 79] on div "Benefits" at bounding box center [100, 78] width 15 height 9
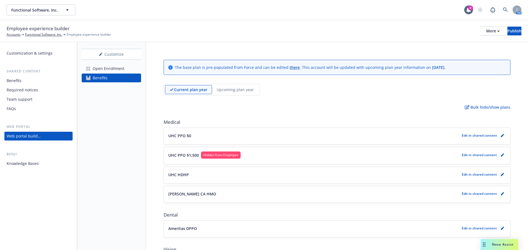
click at [235, 89] on p "Upcoming plan year" at bounding box center [235, 90] width 37 height 6
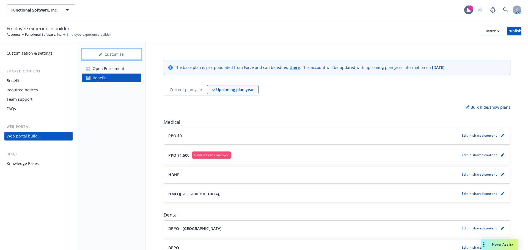
click at [119, 51] on div "Customize" at bounding box center [111, 54] width 59 height 10
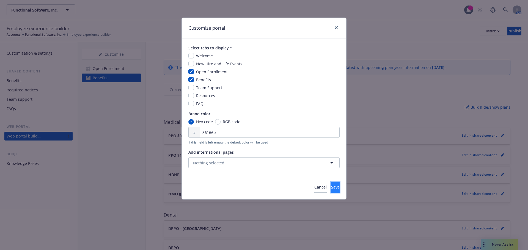
click at [331, 191] on button "Save" at bounding box center [335, 187] width 9 height 11
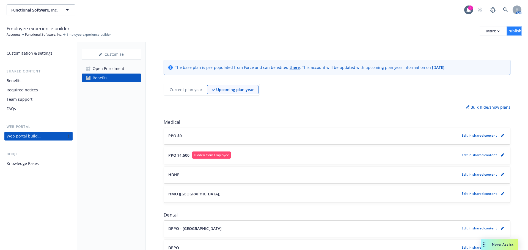
click at [507, 29] on div "Publish" at bounding box center [514, 31] width 14 height 8
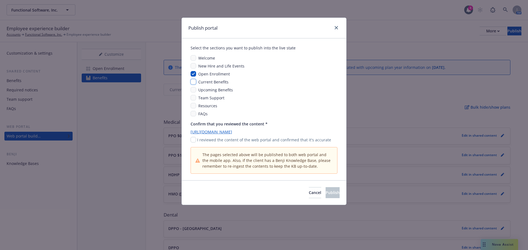
click at [194, 83] on input "checkbox" at bounding box center [192, 81] width 5 height 5
click at [194, 81] on input "checkbox" at bounding box center [192, 81] width 5 height 5
checkbox input "false"
click at [336, 26] on icon "close" at bounding box center [336, 27] width 3 height 3
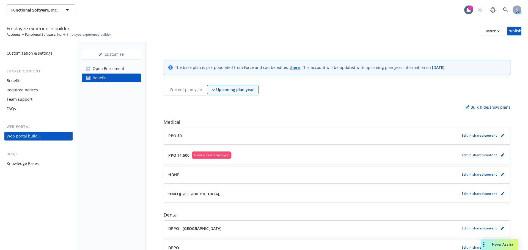
click at [181, 91] on p "Current plan year" at bounding box center [186, 90] width 33 height 6
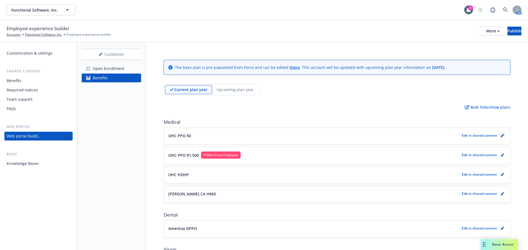
click at [501, 136] on icon "pencil" at bounding box center [502, 136] width 3 height 3
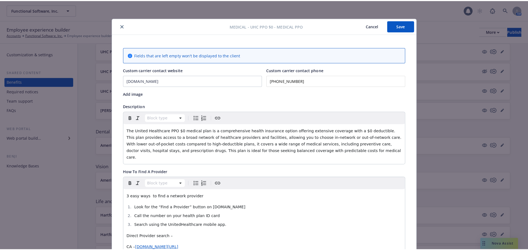
scroll to position [16, 0]
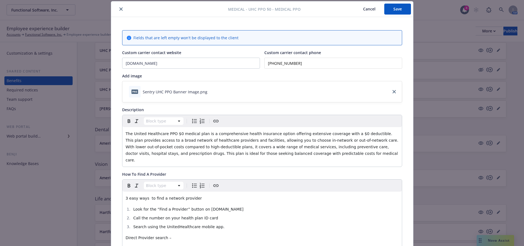
click at [119, 9] on icon "close" at bounding box center [120, 8] width 3 height 3
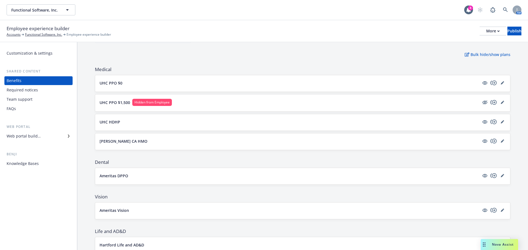
scroll to position [55, 0]
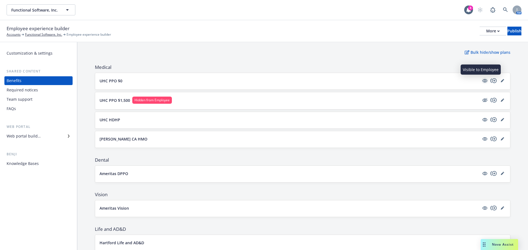
click at [482, 81] on icon "visible" at bounding box center [484, 80] width 5 height 5
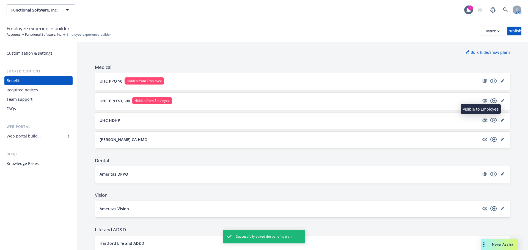
click at [482, 120] on icon "visible" at bounding box center [484, 121] width 5 height 4
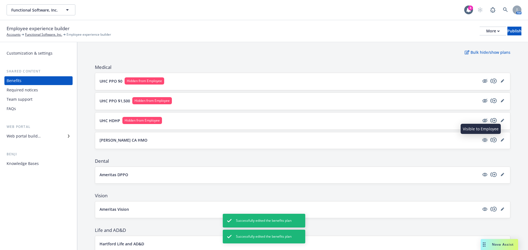
click at [482, 140] on icon "visible" at bounding box center [484, 140] width 5 height 5
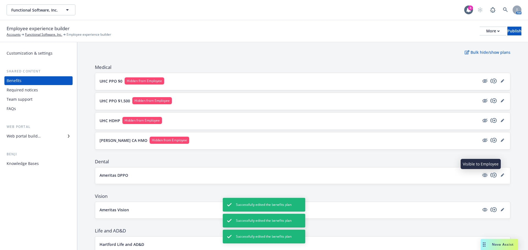
click at [482, 174] on icon "visible" at bounding box center [484, 175] width 5 height 5
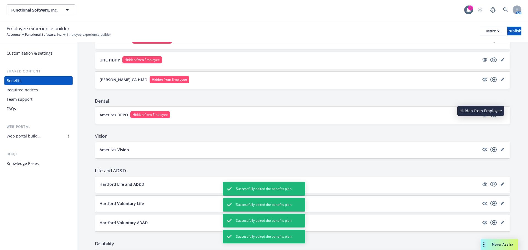
scroll to position [137, 0]
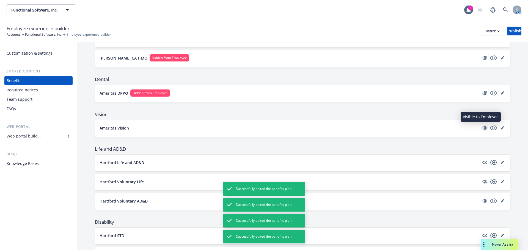
click at [482, 128] on icon "visible" at bounding box center [484, 128] width 5 height 5
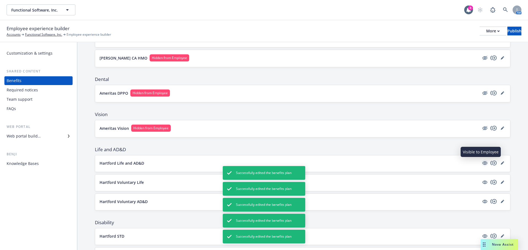
click at [482, 163] on icon "visible" at bounding box center [484, 163] width 5 height 5
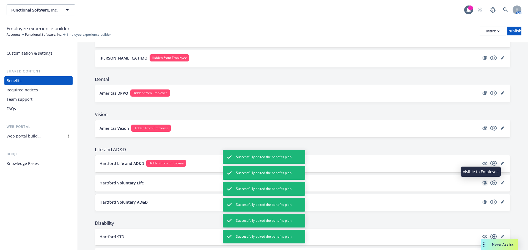
click at [482, 183] on icon "visible" at bounding box center [484, 183] width 5 height 5
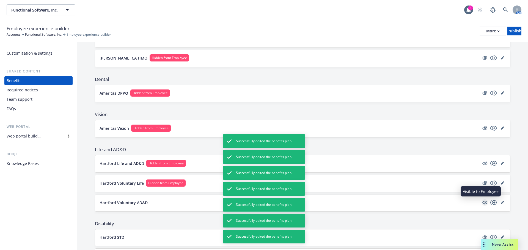
click at [482, 203] on icon "visible" at bounding box center [484, 203] width 5 height 4
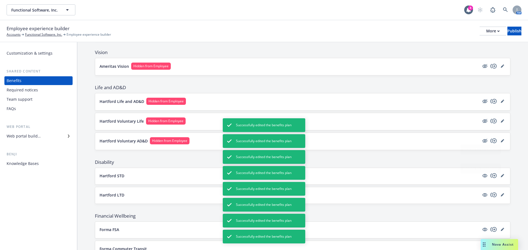
scroll to position [220, 0]
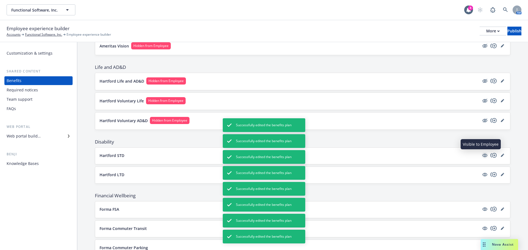
click at [482, 156] on icon "visible" at bounding box center [484, 155] width 5 height 5
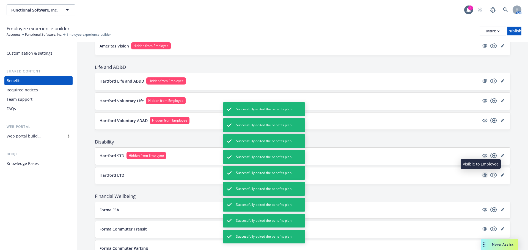
click at [482, 176] on icon "visible" at bounding box center [484, 175] width 5 height 5
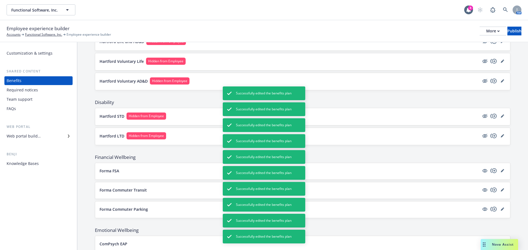
scroll to position [275, 0]
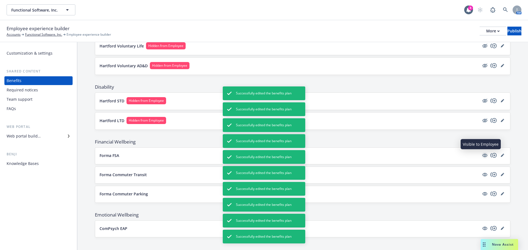
click at [482, 157] on icon "visible" at bounding box center [484, 156] width 5 height 4
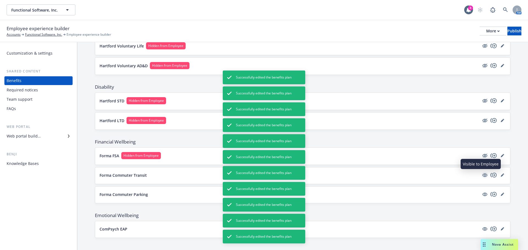
click at [482, 175] on icon "visible" at bounding box center [484, 176] width 5 height 4
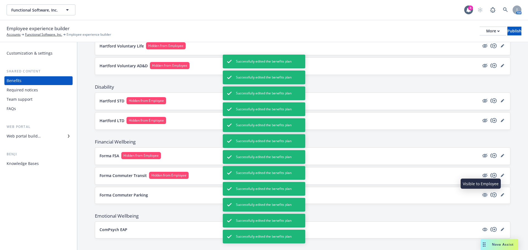
click at [482, 194] on icon "visible" at bounding box center [484, 196] width 5 height 4
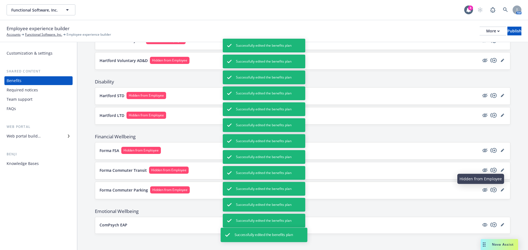
scroll to position [281, 0]
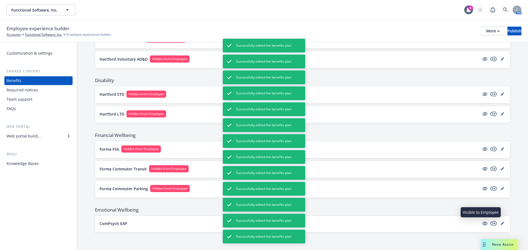
click at [482, 225] on icon "visible" at bounding box center [484, 224] width 5 height 4
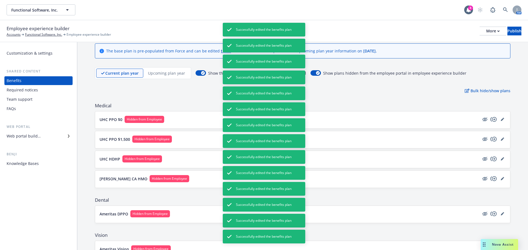
scroll to position [0, 0]
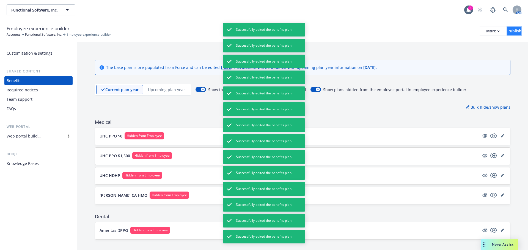
click at [507, 32] on div "Publish" at bounding box center [514, 31] width 14 height 8
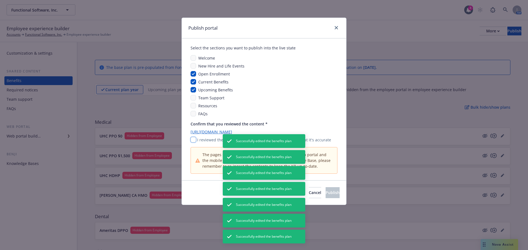
click at [192, 141] on input "checkbox" at bounding box center [192, 139] width 5 height 5
checkbox input "true"
click at [194, 81] on input "checkbox" at bounding box center [192, 81] width 5 height 5
checkbox input "false"
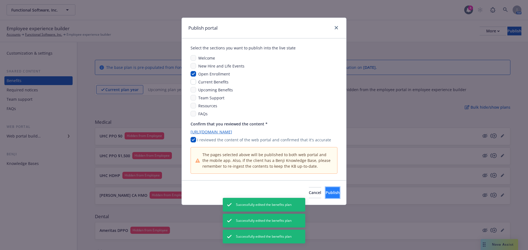
click at [325, 196] on button "Publish" at bounding box center [332, 192] width 14 height 11
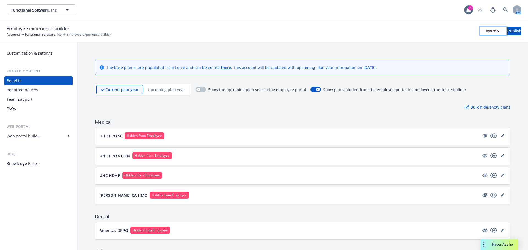
click at [486, 31] on div "More" at bounding box center [492, 31] width 13 height 8
click at [422, 56] on link "Copy portal link" at bounding box center [447, 54] width 81 height 11
click at [197, 90] on icon "button" at bounding box center [198, 90] width 2 height 2
click at [507, 29] on div "Publish" at bounding box center [514, 31] width 14 height 8
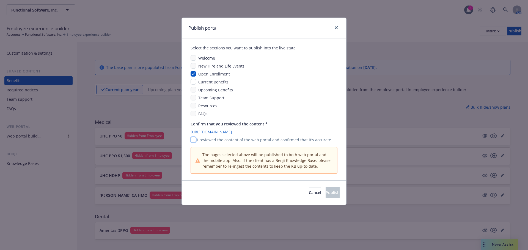
click at [193, 140] on input "checkbox" at bounding box center [192, 139] width 5 height 5
checkbox input "true"
click at [325, 193] on button "Publish" at bounding box center [332, 192] width 14 height 11
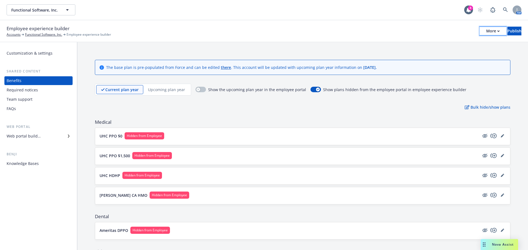
drag, startPoint x: 469, startPoint y: 30, endPoint x: 469, endPoint y: 34, distance: 4.1
click at [486, 30] on div "More" at bounding box center [492, 31] width 13 height 8
drag, startPoint x: 439, startPoint y: 55, endPoint x: 398, endPoint y: 37, distance: 44.9
click at [438, 55] on link "Copy portal link" at bounding box center [447, 54] width 81 height 11
click at [155, 91] on p "Upcoming plan year" at bounding box center [166, 90] width 37 height 6
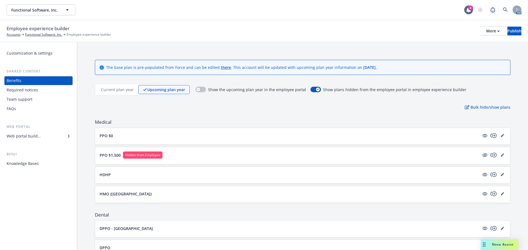
click at [108, 88] on p "Current plan year" at bounding box center [117, 90] width 33 height 6
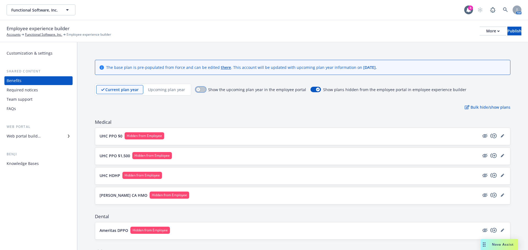
click at [198, 90] on div "button" at bounding box center [198, 90] width 4 height 4
click at [31, 137] on div "Web portal builder" at bounding box center [24, 136] width 34 height 9
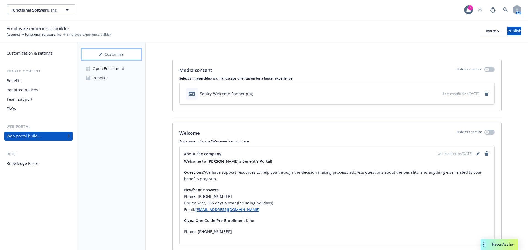
click at [100, 56] on icon at bounding box center [100, 54] width 3 height 3
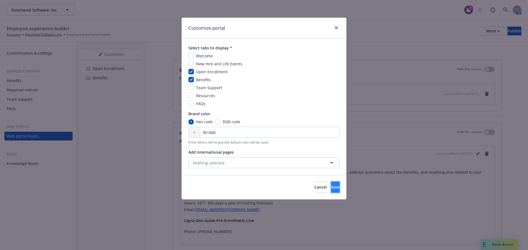
click at [331, 188] on span "Save" at bounding box center [335, 187] width 9 height 5
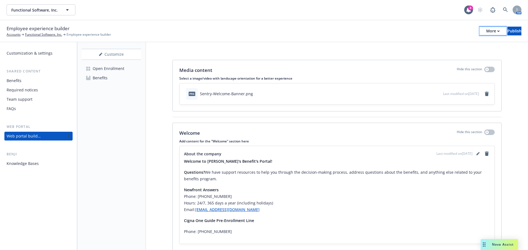
click at [479, 32] on button "More" at bounding box center [492, 31] width 27 height 9
click at [429, 54] on link "Copy portal link" at bounding box center [447, 54] width 81 height 11
click at [111, 57] on div "Customize" at bounding box center [111, 54] width 59 height 10
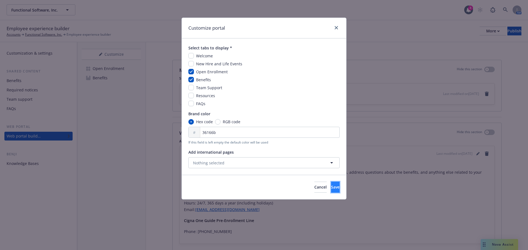
click at [331, 189] on span "Save" at bounding box center [335, 187] width 9 height 5
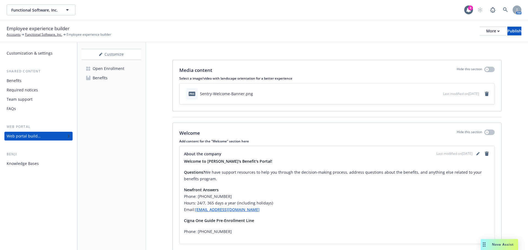
click at [14, 81] on div "Benefits" at bounding box center [14, 80] width 15 height 9
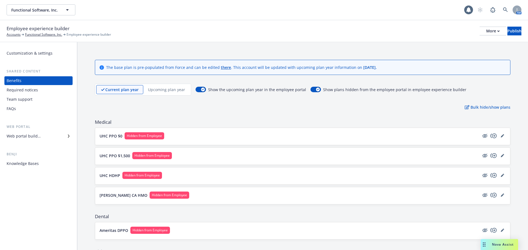
click at [154, 92] on p "Upcoming plan year" at bounding box center [166, 90] width 37 height 6
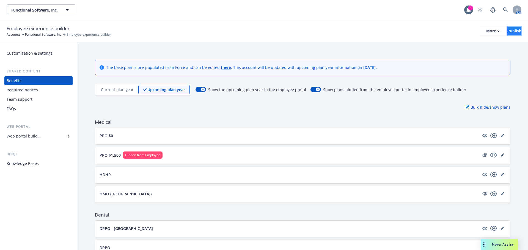
click at [507, 32] on div "Publish" at bounding box center [514, 31] width 14 height 8
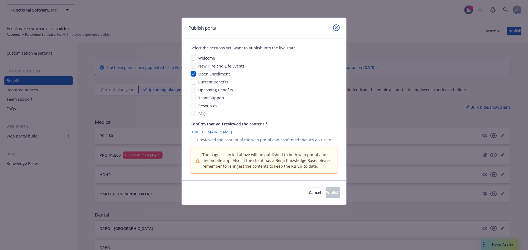
click at [336, 28] on icon "close" at bounding box center [336, 27] width 3 height 3
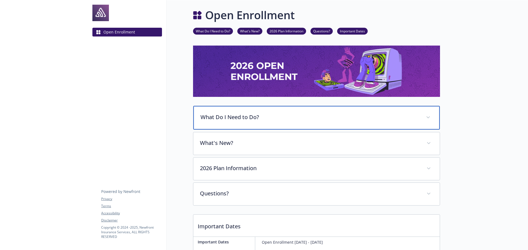
click at [291, 114] on p "What Do I Need to Do?" at bounding box center [309, 117] width 219 height 8
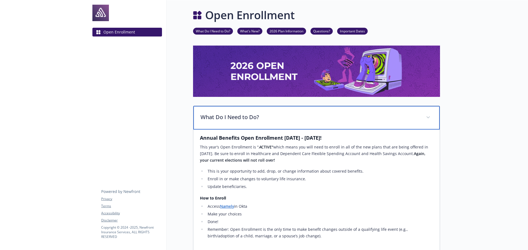
click at [288, 109] on div "What Do I Need to Do?" at bounding box center [316, 118] width 246 height 24
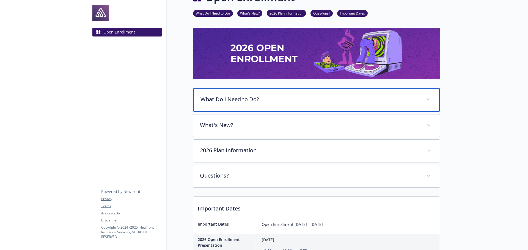
scroll to position [27, 0]
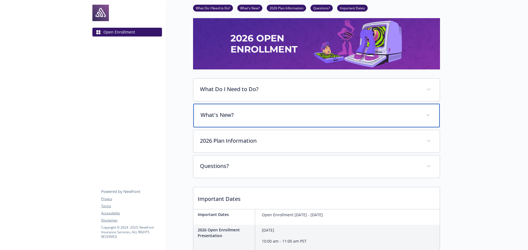
click at [287, 109] on div "What's New?" at bounding box center [316, 116] width 246 height 24
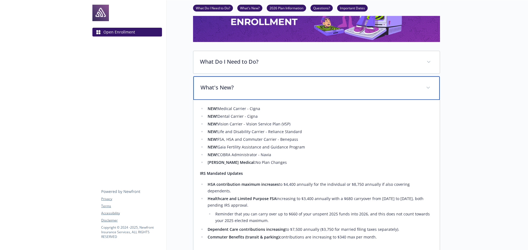
scroll to position [82, 0]
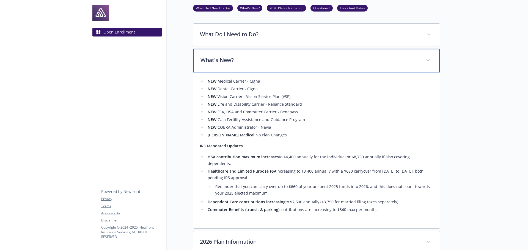
click at [269, 63] on p "What's New?" at bounding box center [309, 60] width 219 height 8
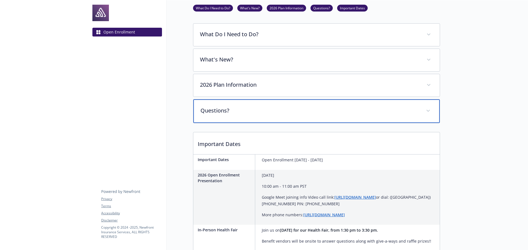
click at [260, 110] on p "Questions?" at bounding box center [309, 111] width 219 height 8
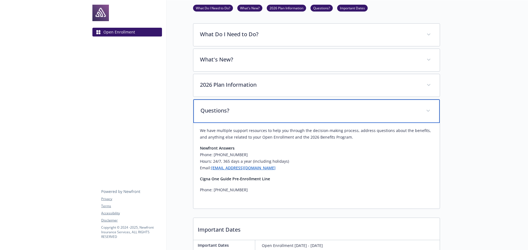
click at [260, 110] on p "Questions?" at bounding box center [309, 111] width 219 height 8
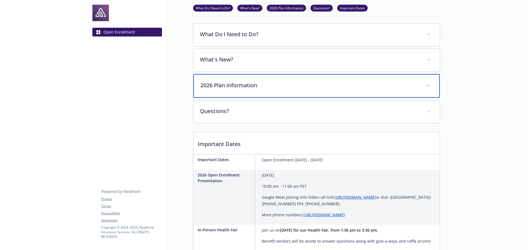
click at [263, 89] on p "2026 Plan Information" at bounding box center [309, 85] width 219 height 8
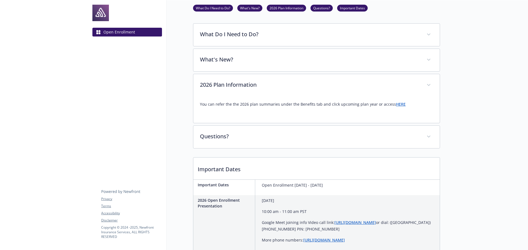
click at [396, 106] on link "HERE" at bounding box center [401, 104] width 10 height 5
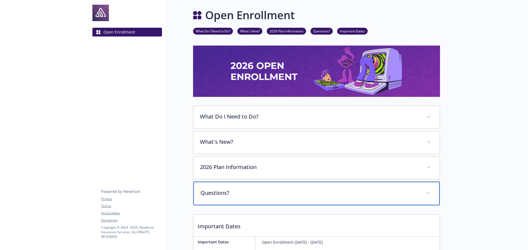
click at [254, 188] on div "Questions?" at bounding box center [316, 194] width 246 height 24
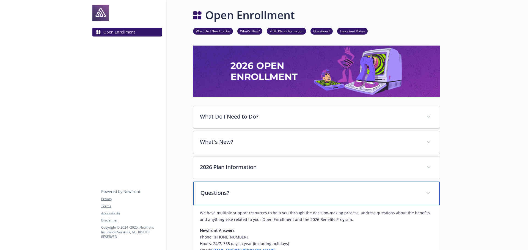
click at [261, 182] on div "Questions?" at bounding box center [316, 194] width 246 height 24
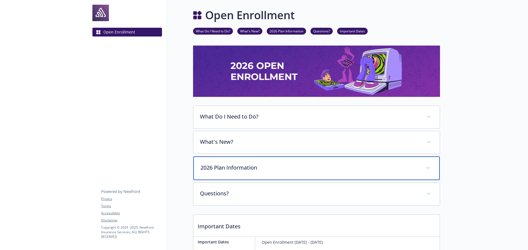
click at [276, 168] on p "2026 Plan Information" at bounding box center [309, 168] width 219 height 8
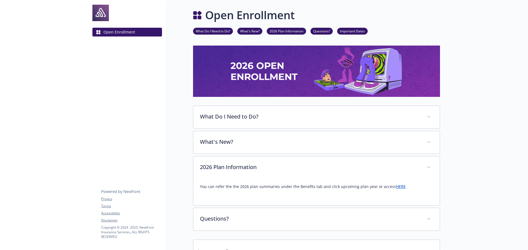
click at [396, 189] on link "HERE" at bounding box center [401, 186] width 10 height 5
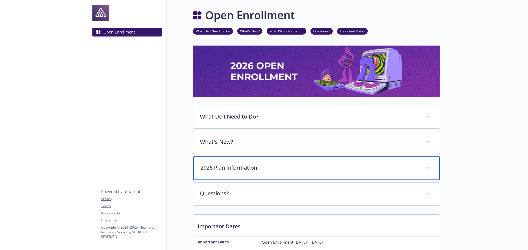
click at [285, 166] on p "2026 Plan Information" at bounding box center [309, 168] width 219 height 8
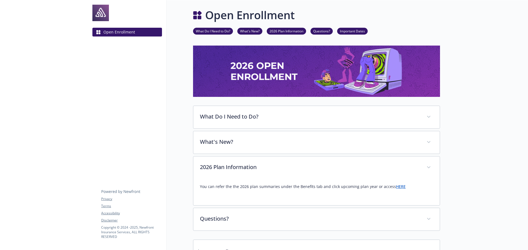
click at [396, 189] on link "HERE" at bounding box center [401, 186] width 10 height 5
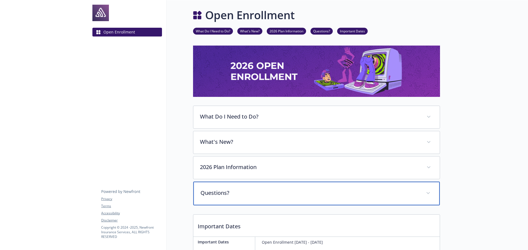
click at [277, 187] on div "Questions?" at bounding box center [316, 194] width 246 height 24
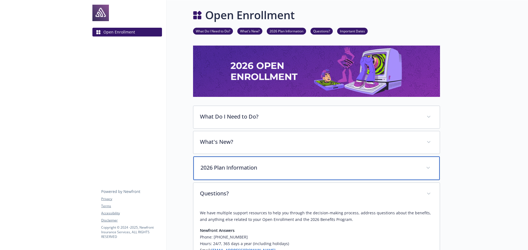
click at [279, 170] on p "2026 Plan Information" at bounding box center [309, 168] width 219 height 8
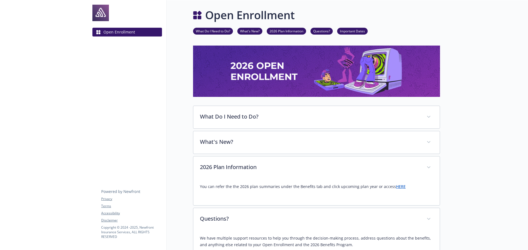
click at [396, 187] on link "HERE" at bounding box center [401, 186] width 10 height 5
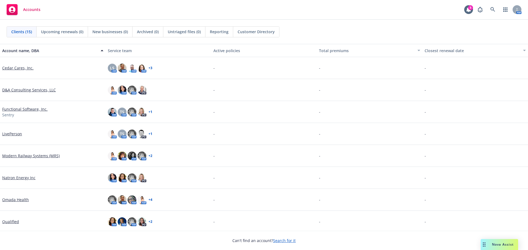
click at [279, 241] on link "Search for it" at bounding box center [284, 240] width 23 height 5
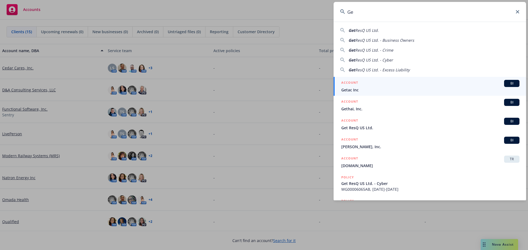
type input "G"
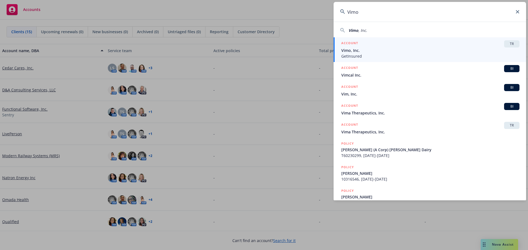
type input "Vimo"
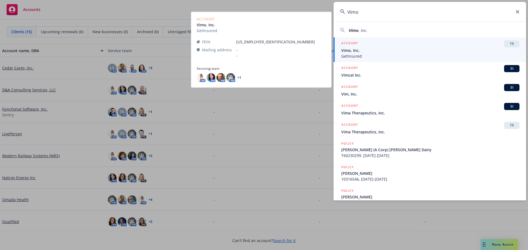
click at [355, 52] on span "Vimo, Inc." at bounding box center [430, 51] width 178 height 6
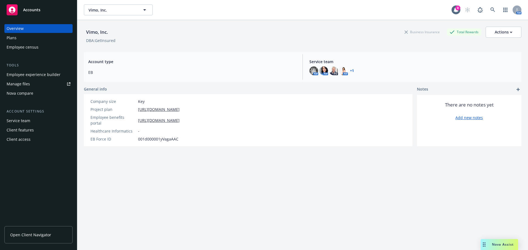
click at [16, 38] on div "Plans" at bounding box center [12, 38] width 10 height 9
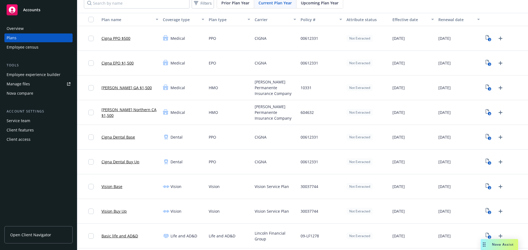
scroll to position [55, 0]
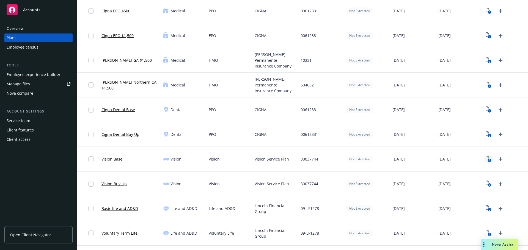
click at [485, 157] on icon "2" at bounding box center [488, 159] width 6 height 6
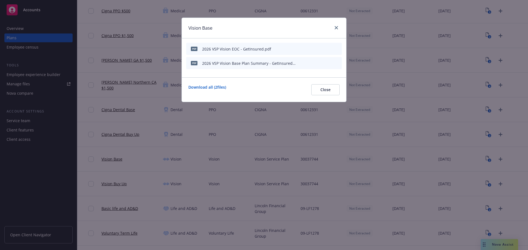
click at [338, 65] on button at bounding box center [337, 63] width 4 height 8
click at [336, 62] on icon "archive file" at bounding box center [337, 63] width 4 height 4
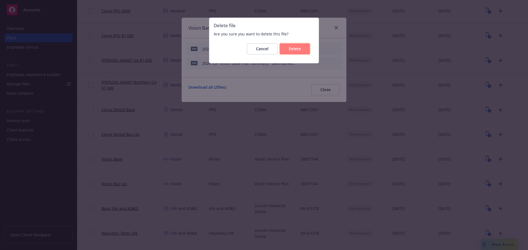
click at [298, 51] on span "Delete" at bounding box center [295, 48] width 12 height 5
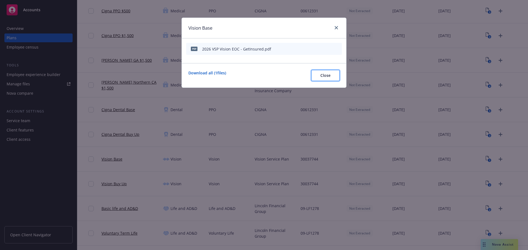
click at [330, 79] on button "Close" at bounding box center [325, 75] width 28 height 11
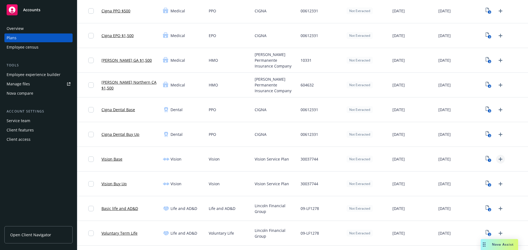
click at [499, 160] on icon "Upload Plan Documents" at bounding box center [500, 159] width 7 height 7
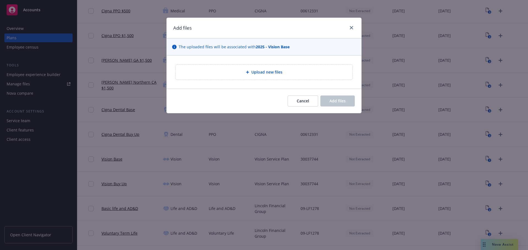
click at [237, 66] on div "Upload new files" at bounding box center [264, 72] width 176 height 15
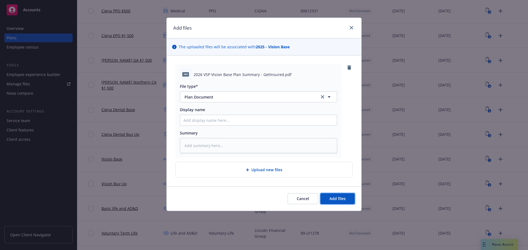
click at [335, 200] on span "Add files" at bounding box center [337, 198] width 16 height 5
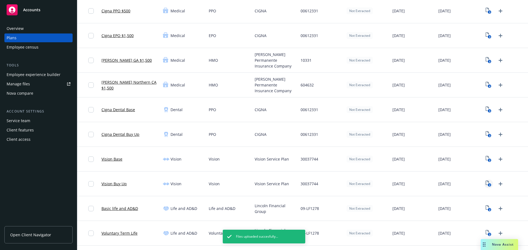
click at [489, 185] on text "2" at bounding box center [489, 186] width 1 height 4
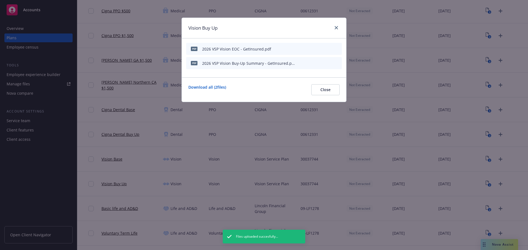
click at [335, 63] on icon "archive file" at bounding box center [337, 63] width 4 height 4
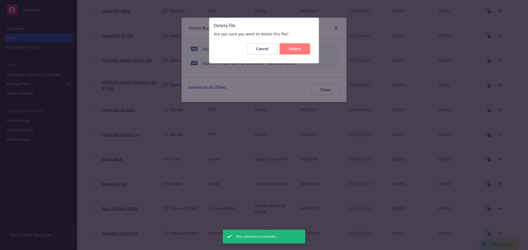
click at [299, 51] on button "Delete" at bounding box center [295, 48] width 30 height 11
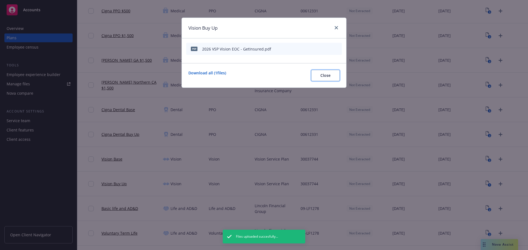
click at [318, 74] on button "Close" at bounding box center [325, 75] width 28 height 11
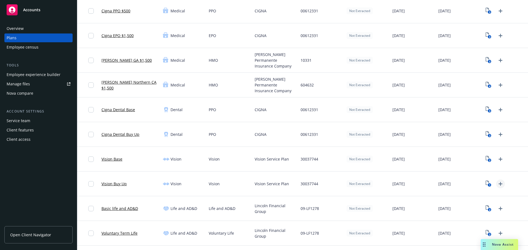
click at [498, 183] on icon "Upload Plan Documents" at bounding box center [500, 184] width 7 height 7
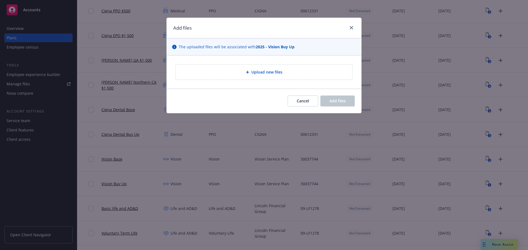
click at [256, 74] on span "Upload new files" at bounding box center [266, 72] width 31 height 6
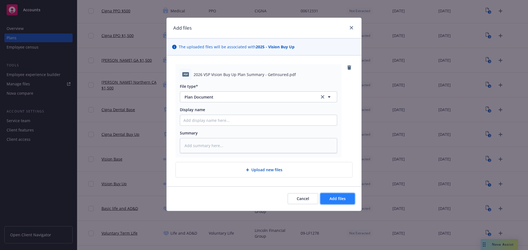
click at [337, 197] on span "Add files" at bounding box center [337, 198] width 16 height 5
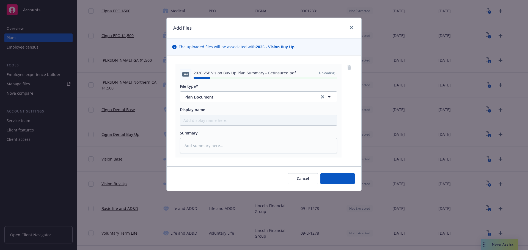
type textarea "x"
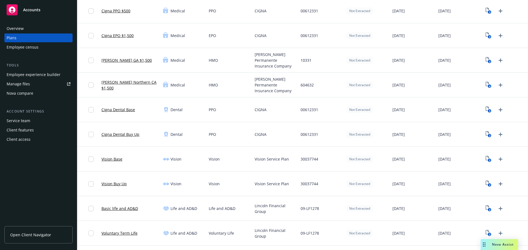
click at [18, 74] on div "Employee experience builder" at bounding box center [34, 74] width 54 height 9
click at [15, 83] on div "Manage files" at bounding box center [18, 84] width 23 height 9
click at [42, 74] on div "Employee experience builder" at bounding box center [34, 74] width 54 height 9
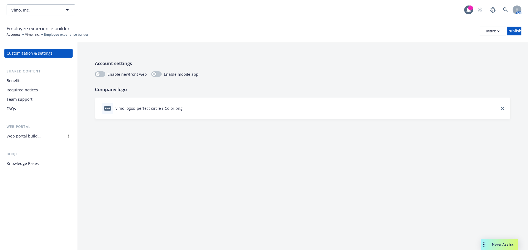
click at [26, 136] on div "Web portal builder" at bounding box center [24, 136] width 34 height 9
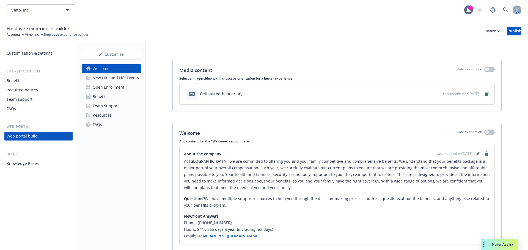
click at [15, 81] on div "Benefits" at bounding box center [14, 80] width 15 height 9
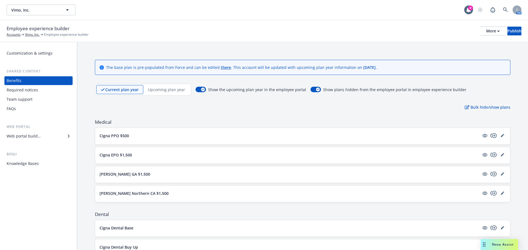
click at [162, 91] on p "Upcoming plan year" at bounding box center [166, 90] width 37 height 6
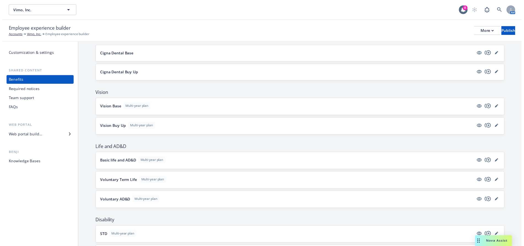
scroll to position [165, 0]
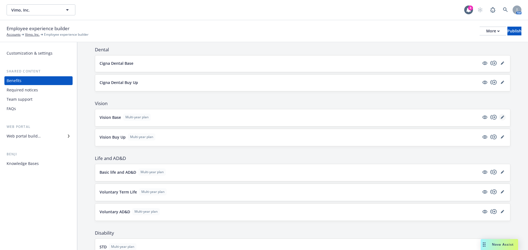
click at [501, 117] on icon "editPencil" at bounding box center [502, 117] width 3 height 3
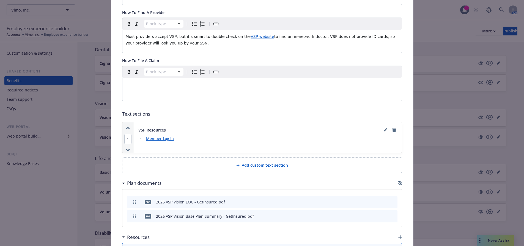
scroll to position [209, 0]
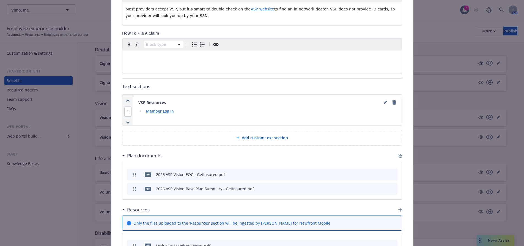
click at [391, 188] on icon "archive file" at bounding box center [392, 188] width 4 height 4
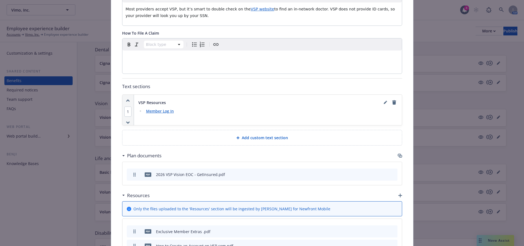
click at [398, 156] on icon "button" at bounding box center [398, 155] width 3 height 3
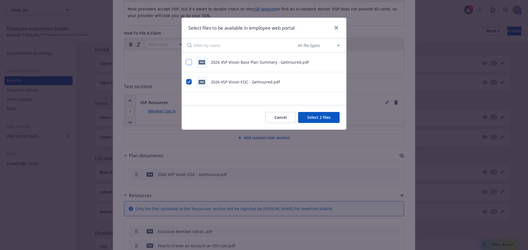
click at [188, 62] on input "checkbox" at bounding box center [188, 61] width 5 height 5
checkbox input "true"
click at [315, 119] on button "Select 3 files" at bounding box center [319, 117] width 42 height 11
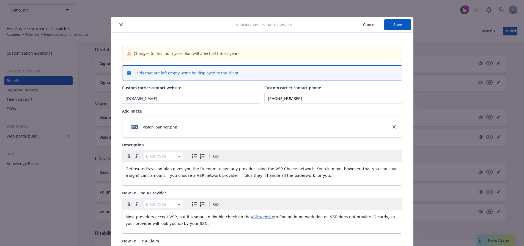
scroll to position [0, 0]
click at [389, 23] on button "Save" at bounding box center [397, 25] width 27 height 11
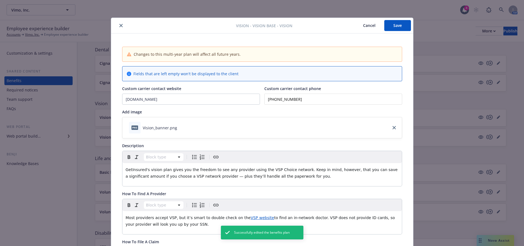
click at [118, 27] on button "close" at bounding box center [121, 25] width 7 height 7
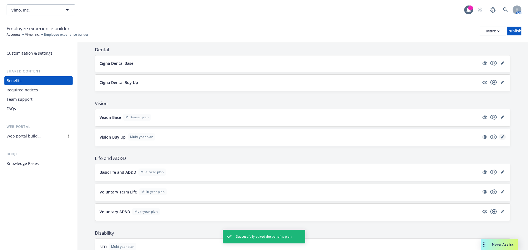
click at [501, 137] on icon "editPencil" at bounding box center [502, 137] width 3 height 3
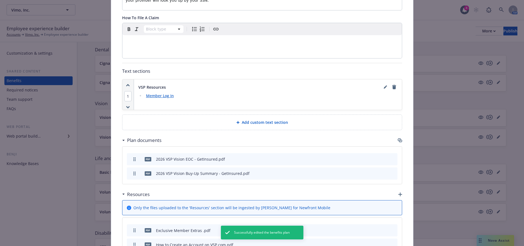
scroll to position [236, 0]
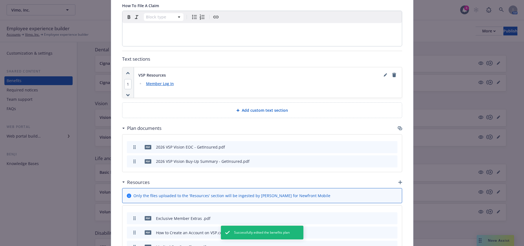
click at [390, 161] on icon "archive file" at bounding box center [392, 161] width 4 height 4
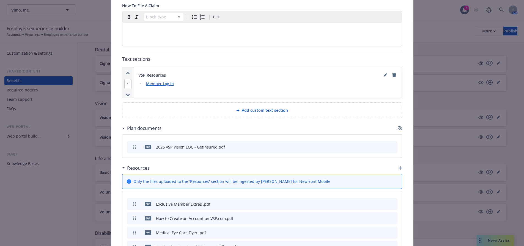
click at [397, 127] on icon "button" at bounding box center [399, 128] width 4 height 4
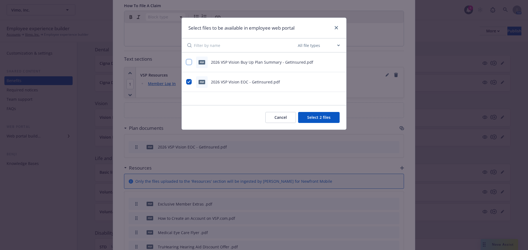
click at [188, 64] on input "checkbox" at bounding box center [188, 61] width 5 height 5
checkbox input "true"
click at [320, 118] on button "Select 3 files" at bounding box center [319, 117] width 42 height 11
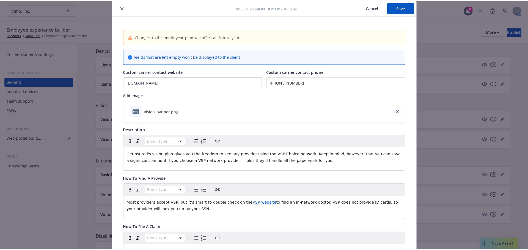
scroll to position [0, 0]
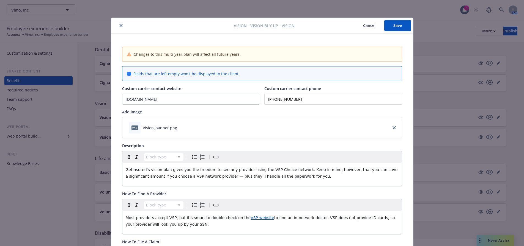
click at [395, 29] on button "Save" at bounding box center [397, 25] width 27 height 11
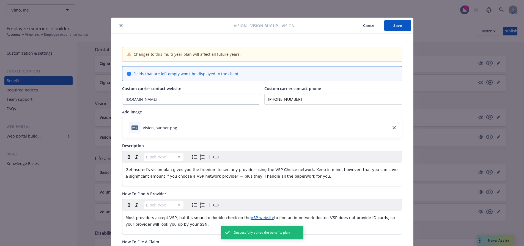
click at [120, 26] on icon "close" at bounding box center [120, 25] width 3 height 3
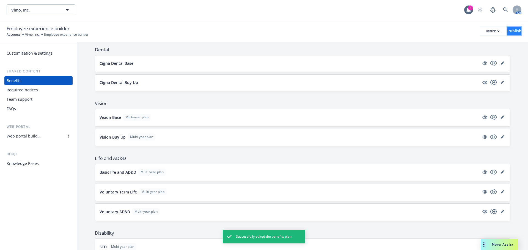
click at [507, 33] on div "Publish" at bounding box center [514, 31] width 14 height 8
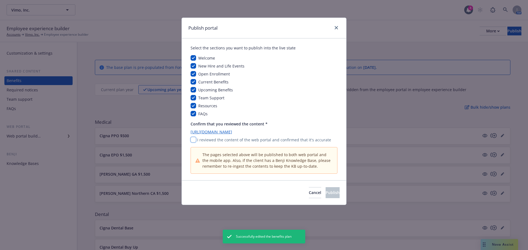
click at [192, 140] on input "checkbox" at bounding box center [192, 139] width 5 height 5
checkbox input "true"
click at [325, 194] on button "Publish" at bounding box center [332, 192] width 14 height 11
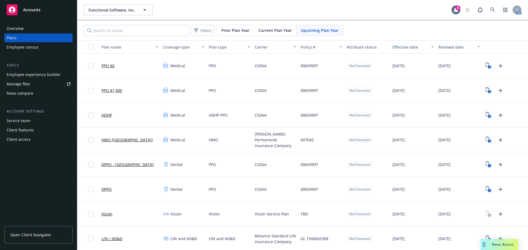
scroll to position [55, 0]
